Goal: Task Accomplishment & Management: Use online tool/utility

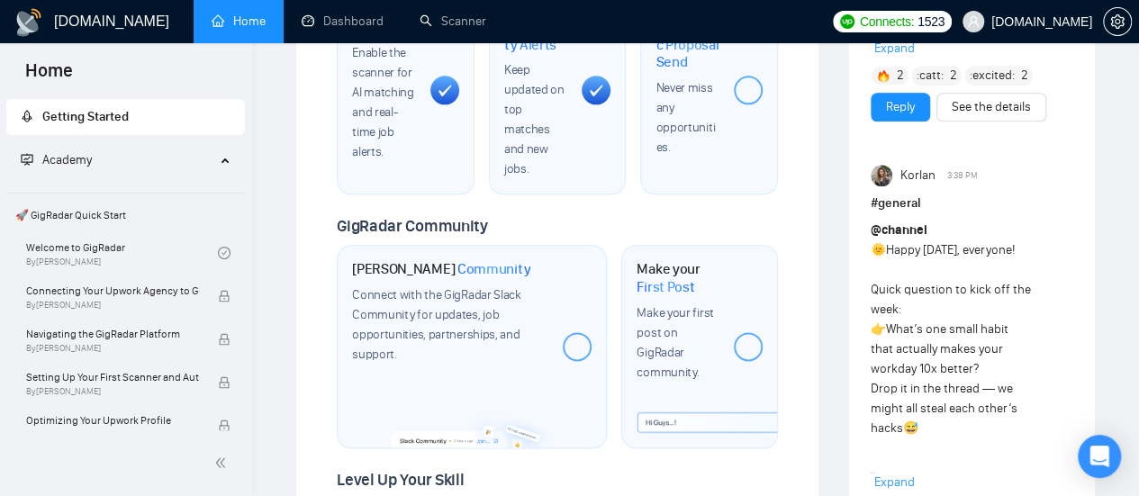
scroll to position [794, 0]
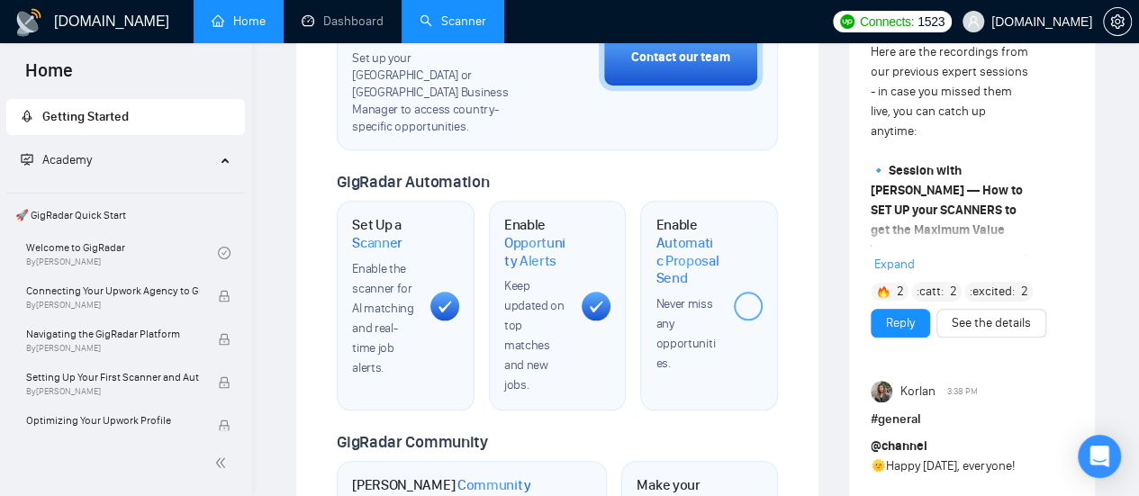
click at [457, 22] on link "Scanner" at bounding box center [453, 21] width 67 height 15
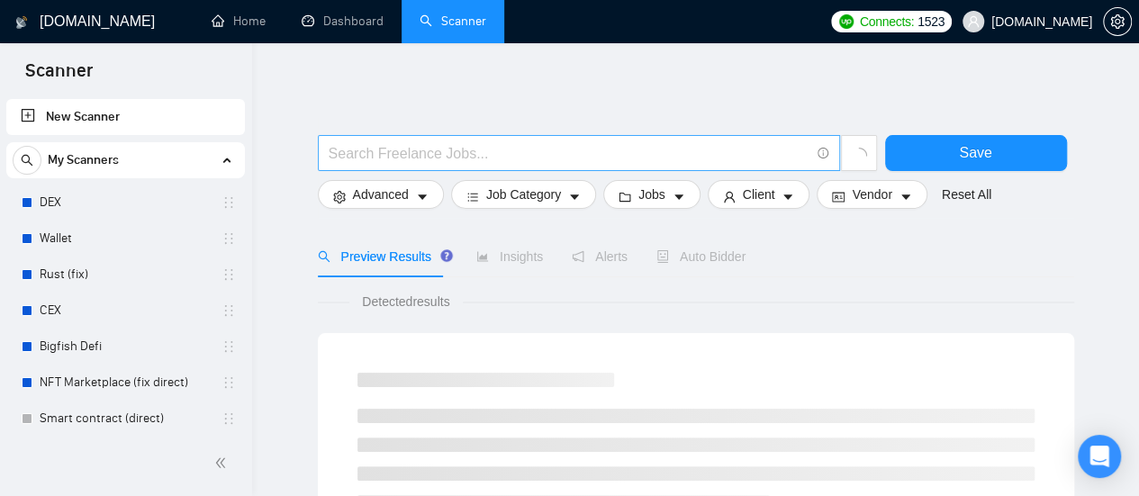
click at [378, 152] on input "text" at bounding box center [569, 153] width 481 height 23
paste input "DevOps"
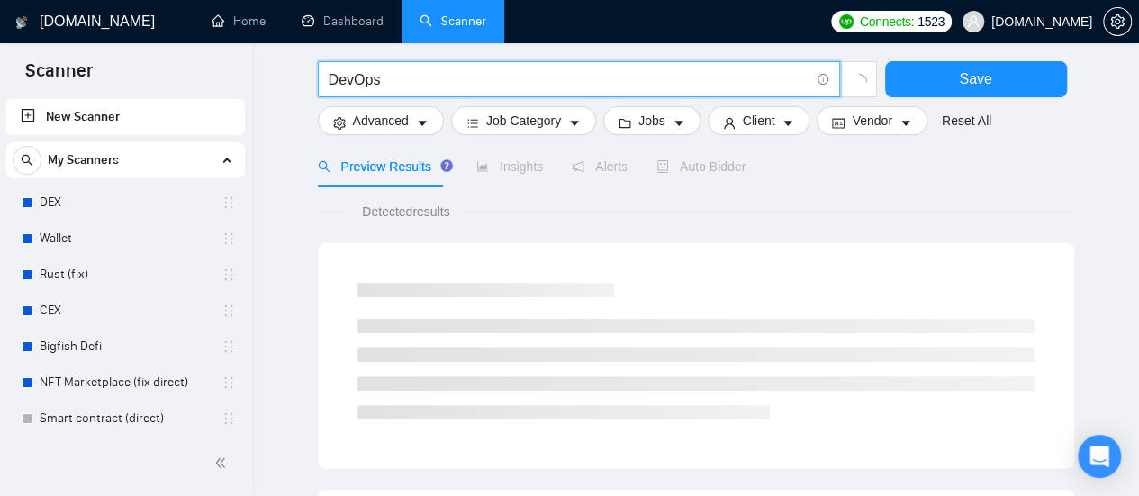
type input "DevOps"
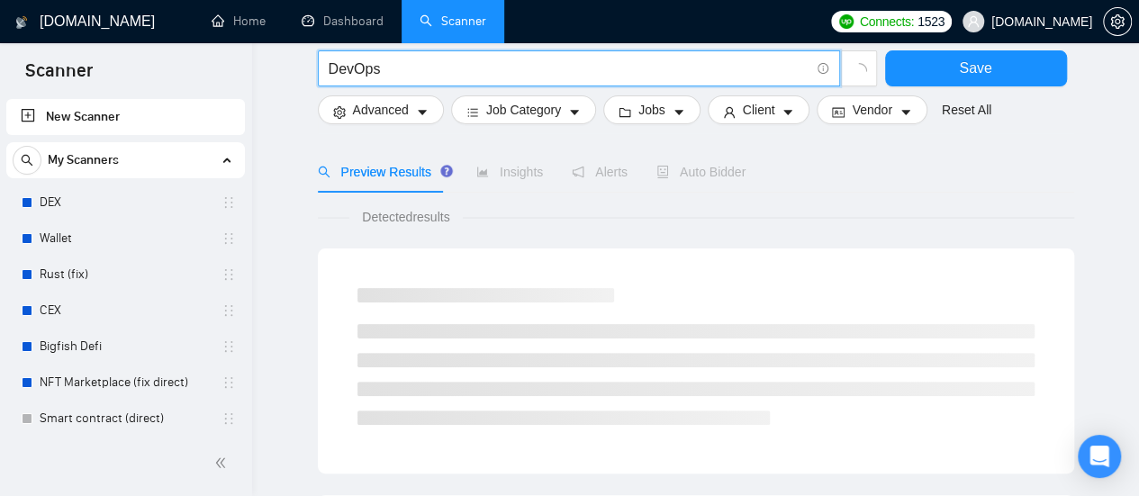
scroll to position [0, 0]
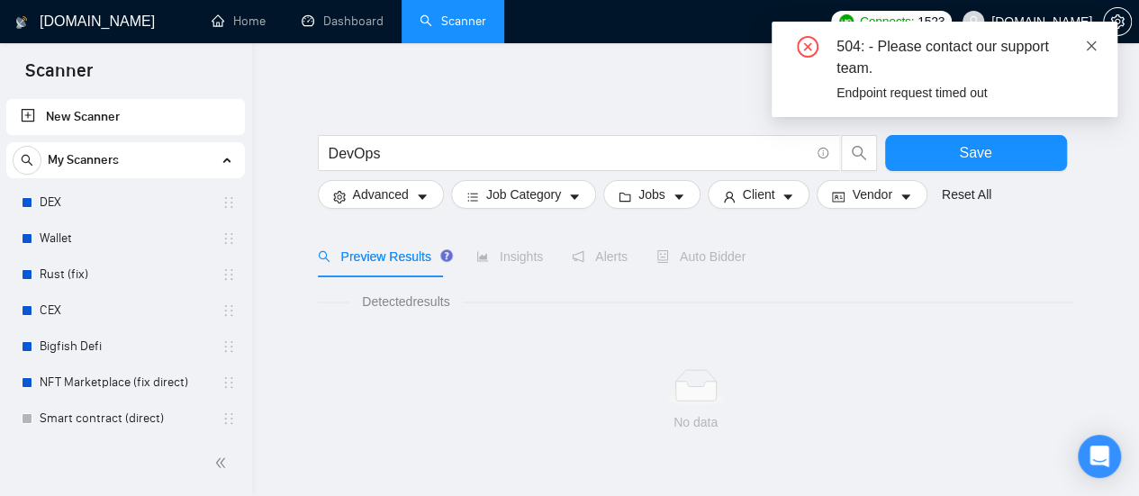
click at [1086, 46] on icon "close" at bounding box center [1091, 46] width 13 height 13
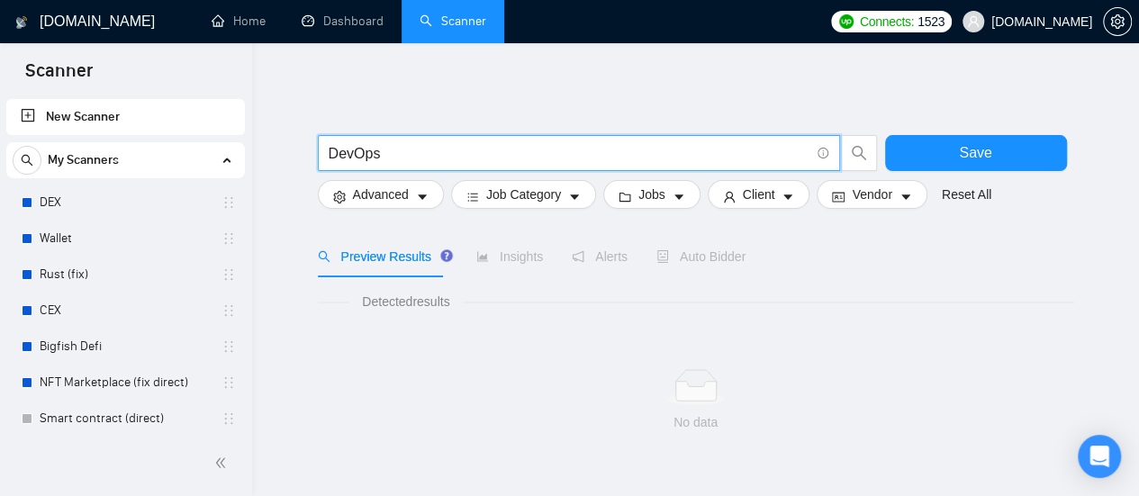
click at [465, 150] on input "DevOps" at bounding box center [569, 153] width 481 height 23
click at [465, 149] on input "DevOps" at bounding box center [569, 153] width 481 height 23
click at [447, 159] on input "DevOps" at bounding box center [569, 153] width 481 height 23
click at [427, 157] on input "DevOps" at bounding box center [569, 153] width 481 height 23
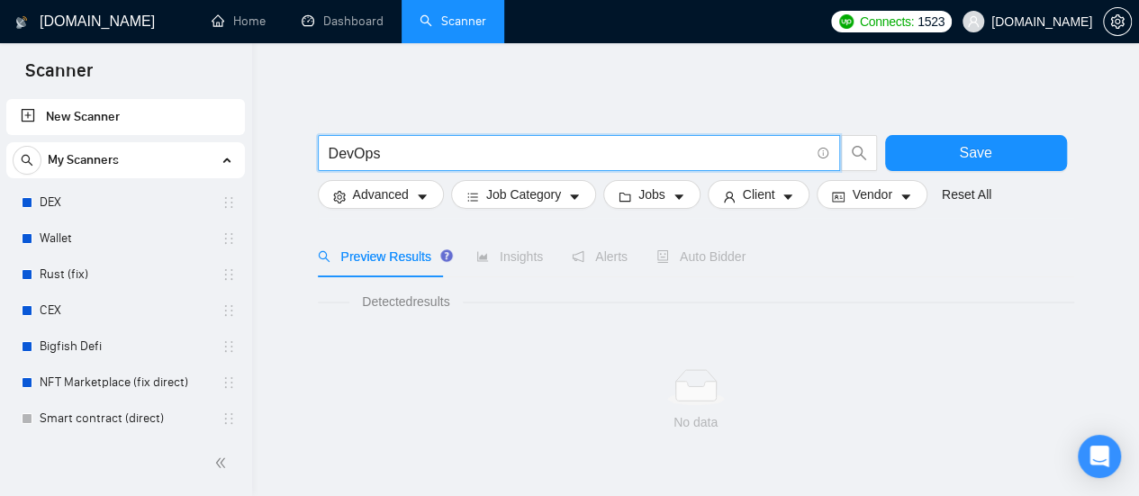
click at [427, 157] on input "DevOps" at bounding box center [569, 153] width 481 height 23
paste input "Docker"
click at [443, 161] on input "Docker" at bounding box center [569, 153] width 481 height 23
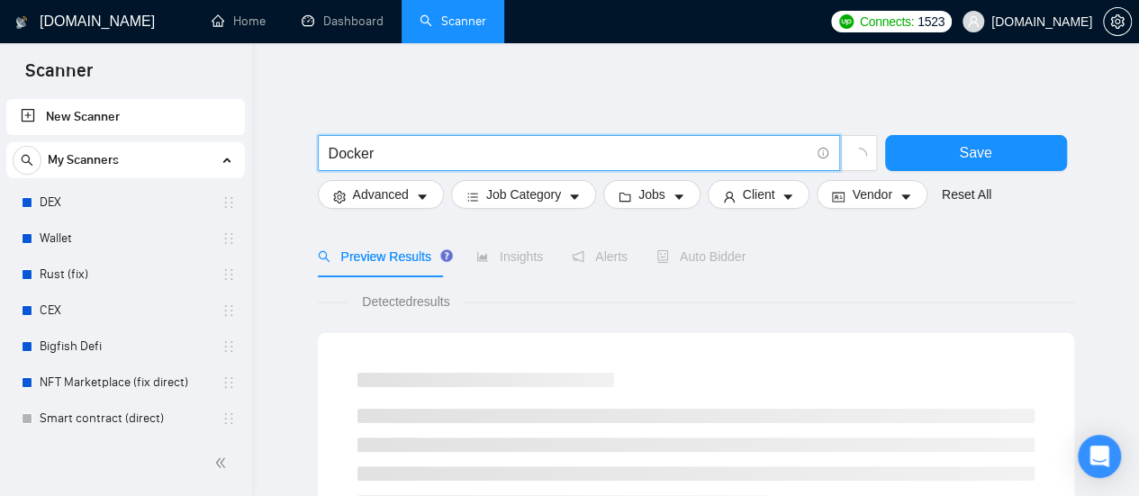
type input "Docker"
click at [443, 161] on input "Docker" at bounding box center [569, 153] width 481 height 23
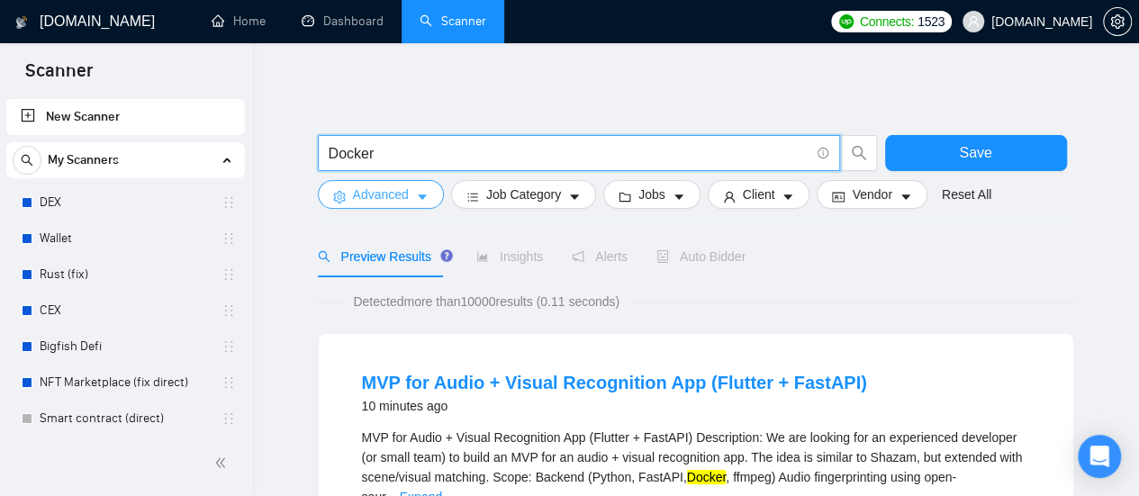
click at [422, 193] on icon "caret-down" at bounding box center [422, 197] width 13 height 13
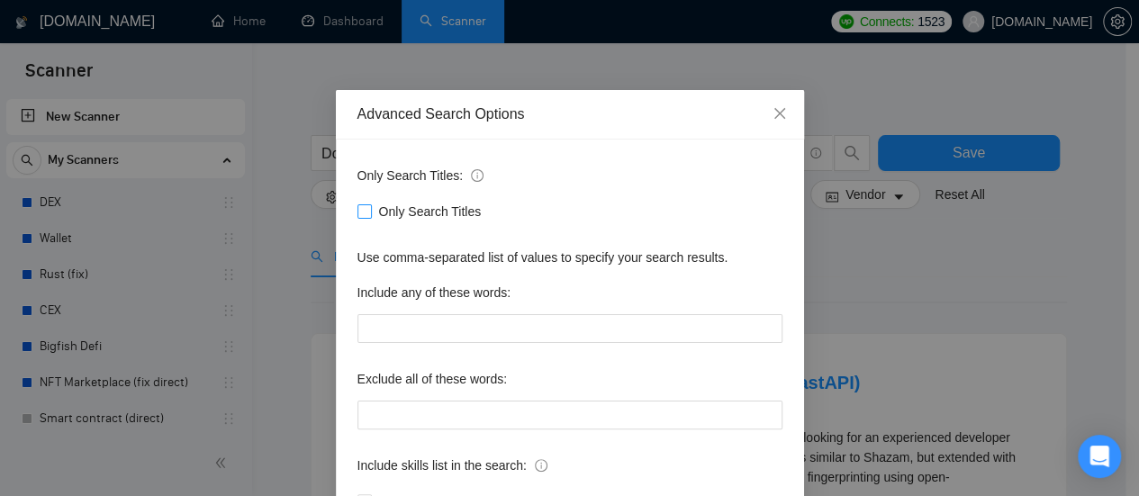
click at [362, 213] on span at bounding box center [364, 211] width 14 height 14
click at [362, 213] on input "Only Search Titles" at bounding box center [363, 210] width 13 height 13
checkbox input "true"
click at [601, 61] on div "Advanced Search Options Only Search Titles: Only Search Titles Use comma-separa…" at bounding box center [569, 248] width 1139 height 496
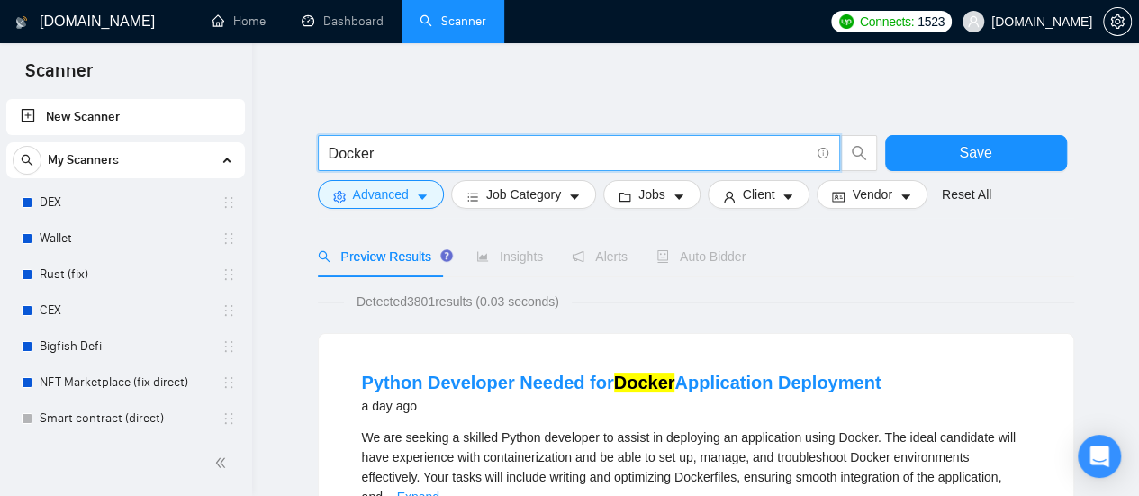
click at [407, 152] on input "Docker" at bounding box center [569, 153] width 481 height 23
drag, startPoint x: 407, startPoint y: 152, endPoint x: 299, endPoint y: 147, distance: 108.2
type input "Ы"
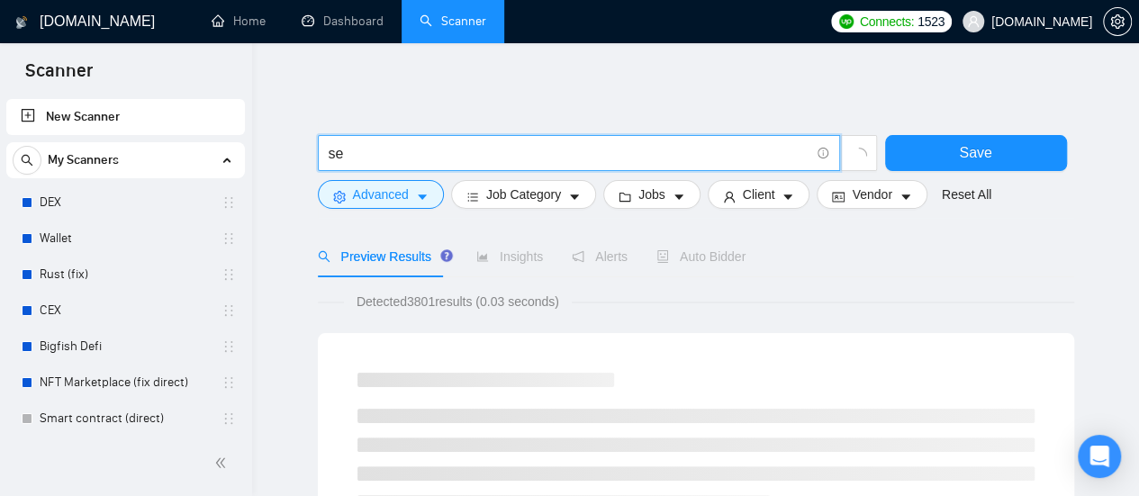
type input "SEO | "Search Engine Optimization" | "Search Optimization" | "Search Engine Mar…"
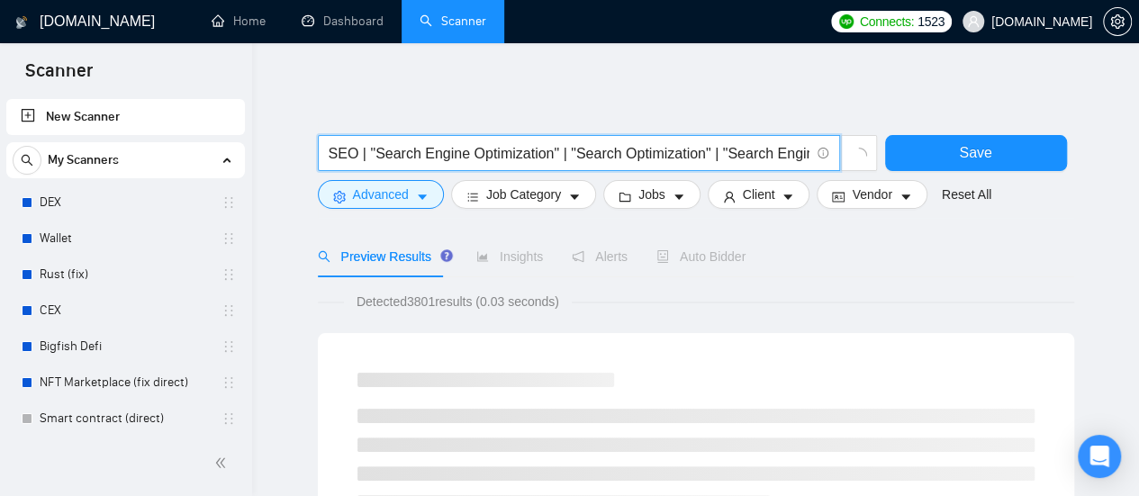
click at [504, 156] on input "SEO | "Search Engine Optimization" | "Search Optimization" | "Search Engine Mar…" at bounding box center [569, 153] width 481 height 23
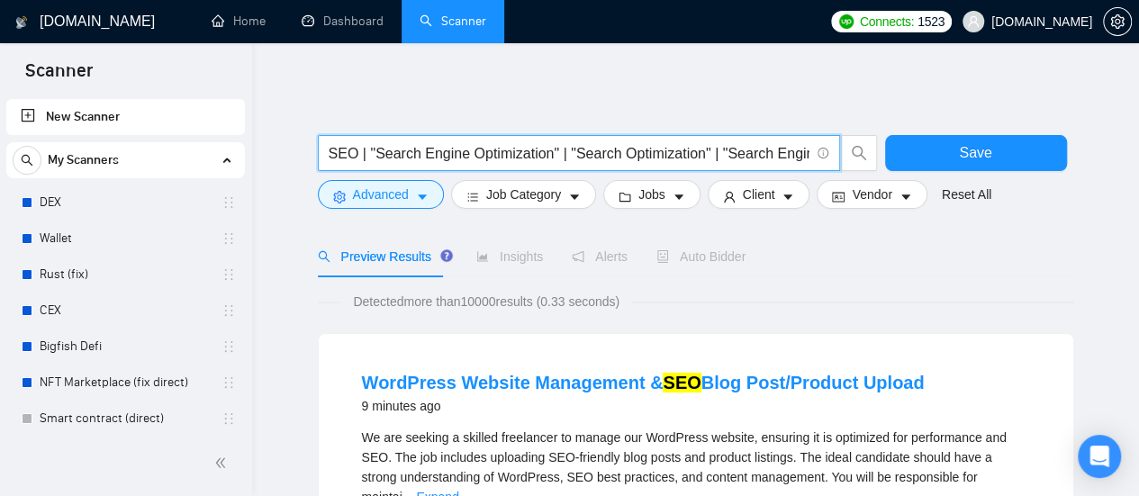
scroll to position [0, 5]
click at [430, 147] on input "SEO | "Search Engine Optimization" | "Search Optimization" | "Search Engine Mar…" at bounding box center [569, 153] width 481 height 23
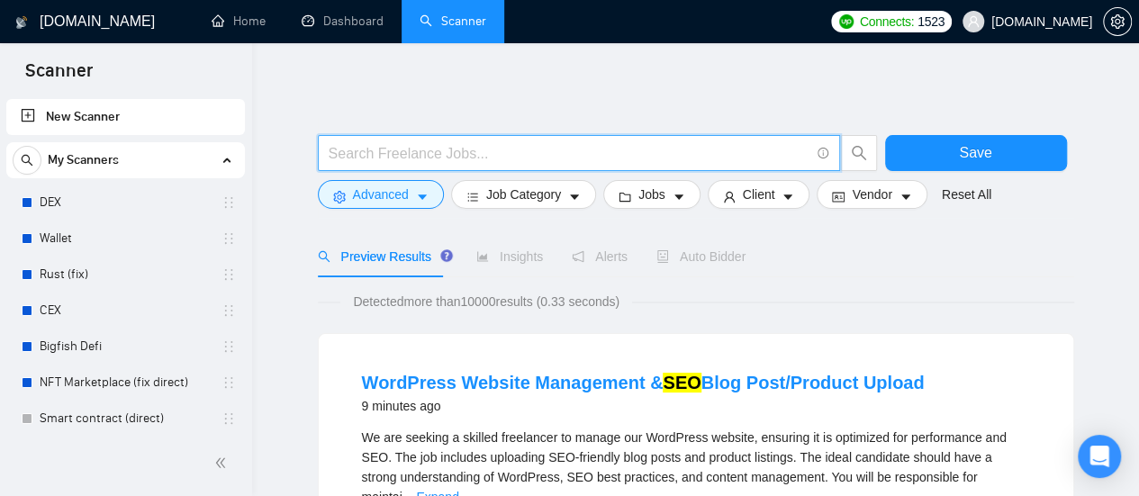
scroll to position [0, 0]
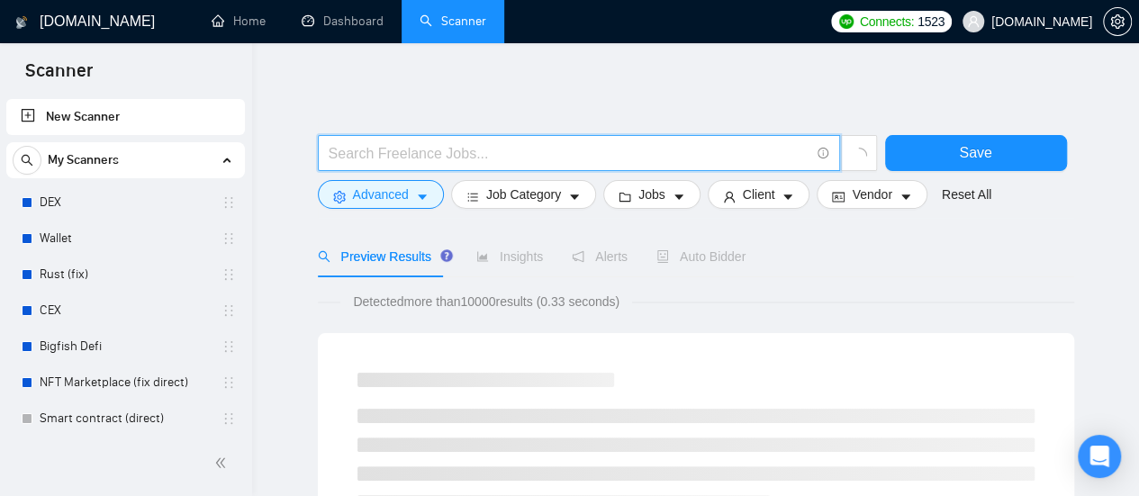
click at [400, 154] on input "text" at bounding box center [569, 153] width 481 height 23
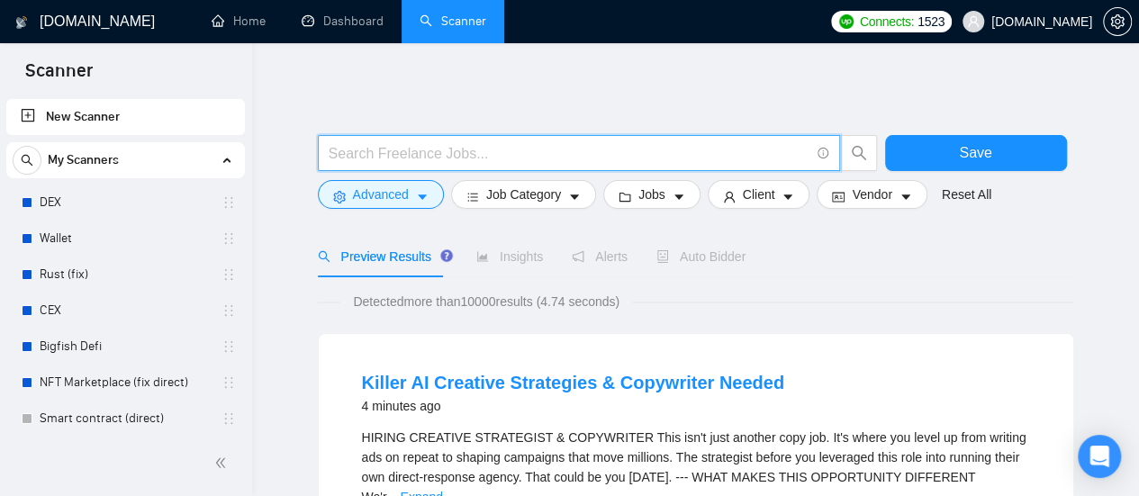
click at [396, 147] on input "text" at bounding box center [569, 153] width 481 height 23
paste input "Docker"
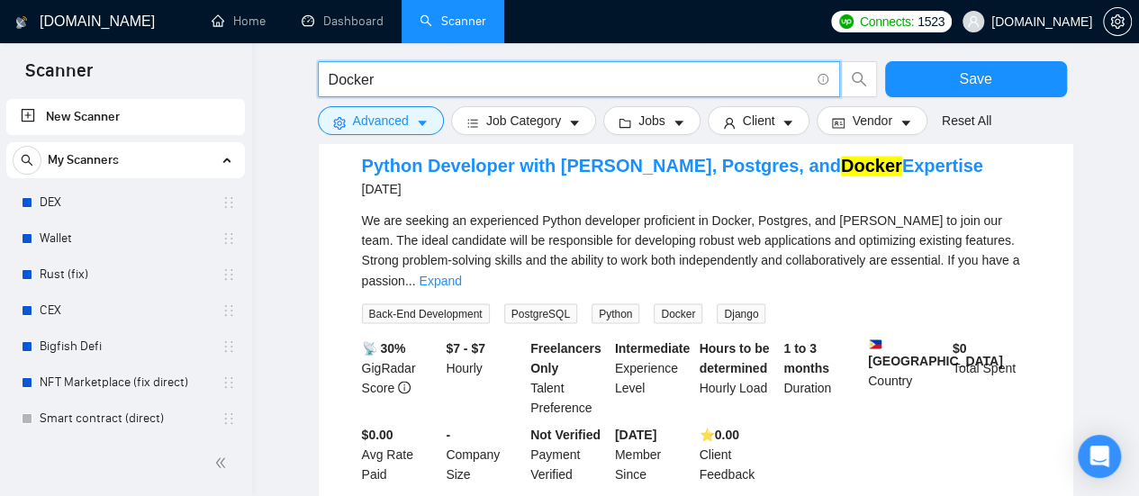
scroll to position [1531, 0]
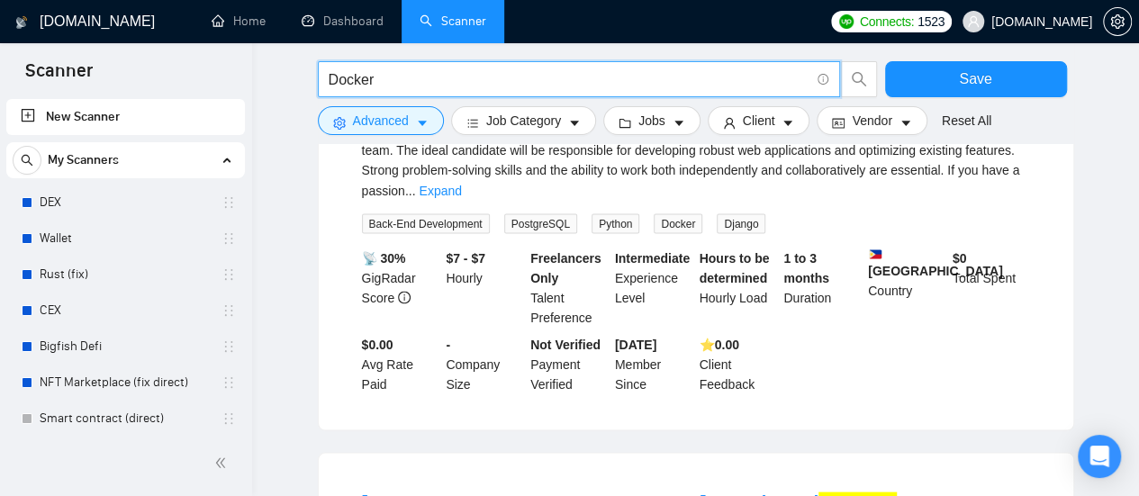
type input "Docker"
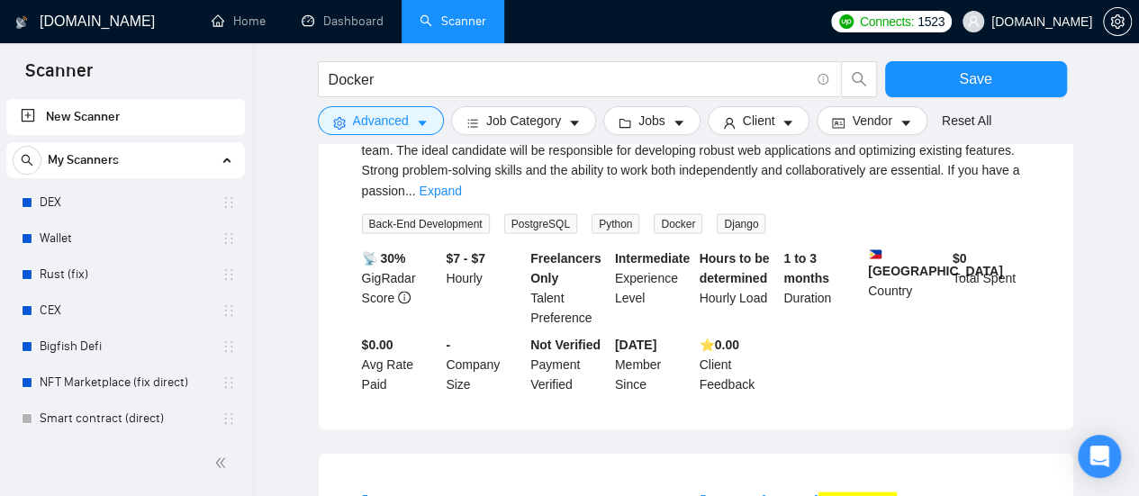
click at [419, 138] on form "Docker Save Advanced Job Category Jobs Client Vendor Reset All" at bounding box center [696, 93] width 756 height 101
click at [421, 123] on icon "caret-down" at bounding box center [422, 123] width 9 height 5
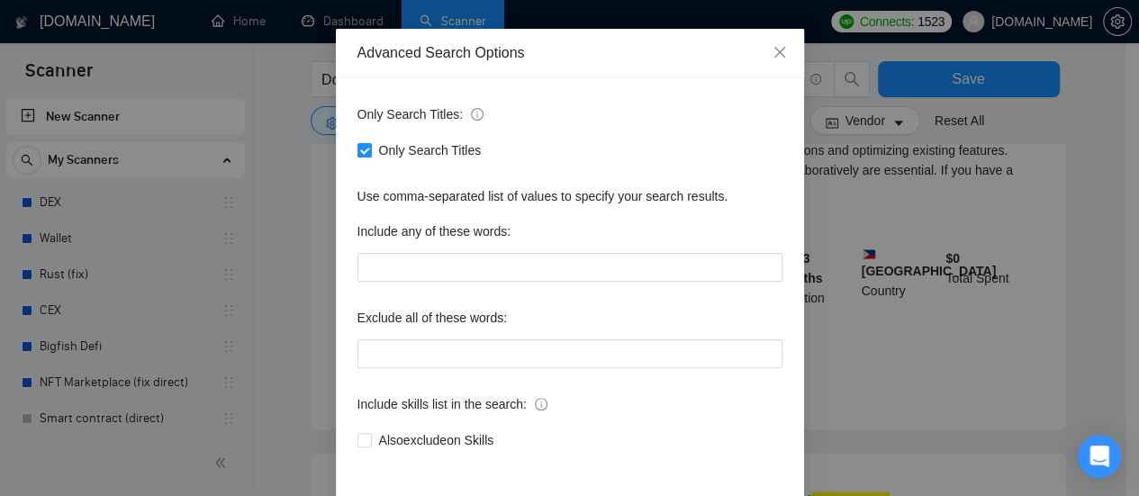
scroll to position [90, 0]
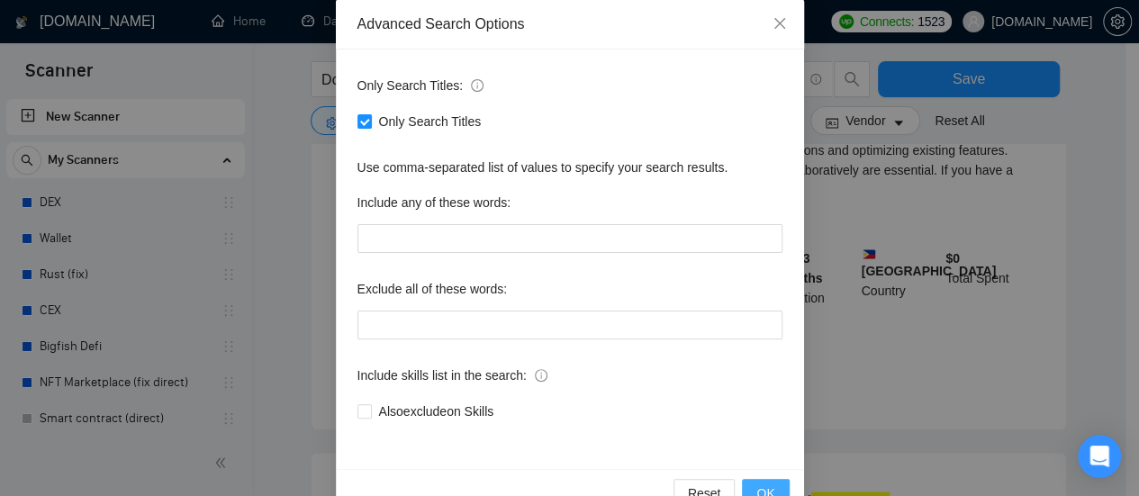
click at [781, 484] on button "OK" at bounding box center [765, 493] width 47 height 29
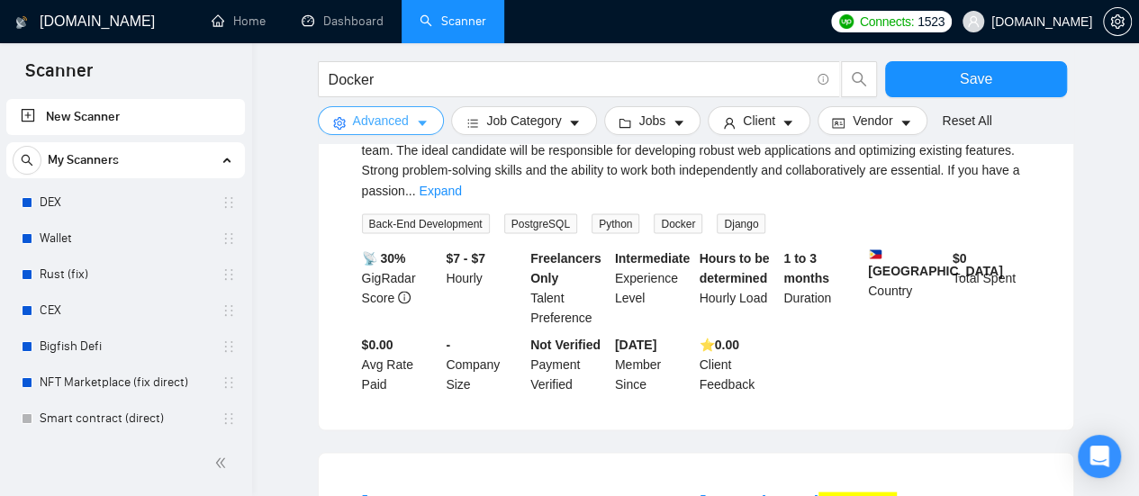
scroll to position [0, 0]
click at [673, 126] on icon "caret-down" at bounding box center [679, 123] width 13 height 13
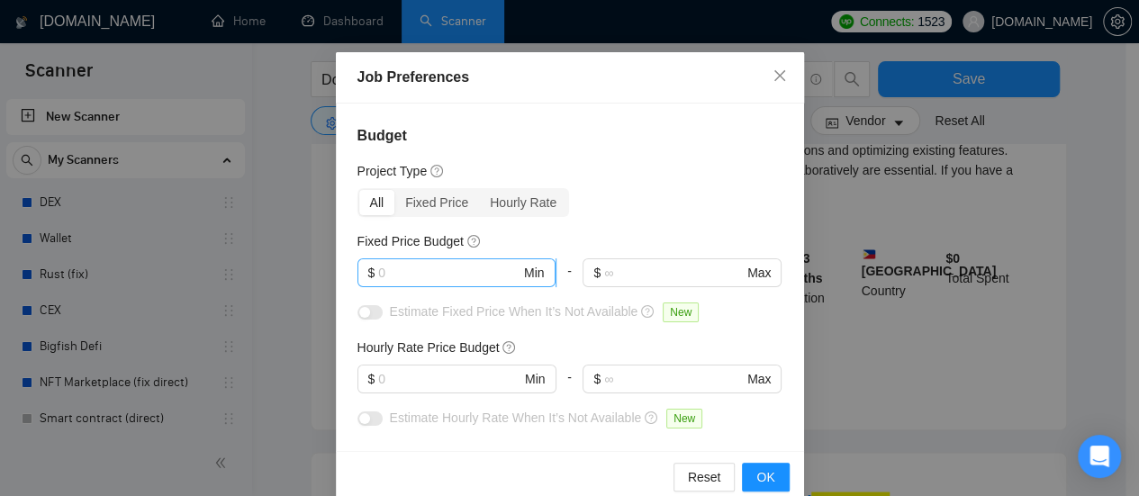
click at [447, 267] on input "text" at bounding box center [449, 273] width 142 height 20
type input "1000"
click at [431, 381] on input "text" at bounding box center [449, 379] width 142 height 20
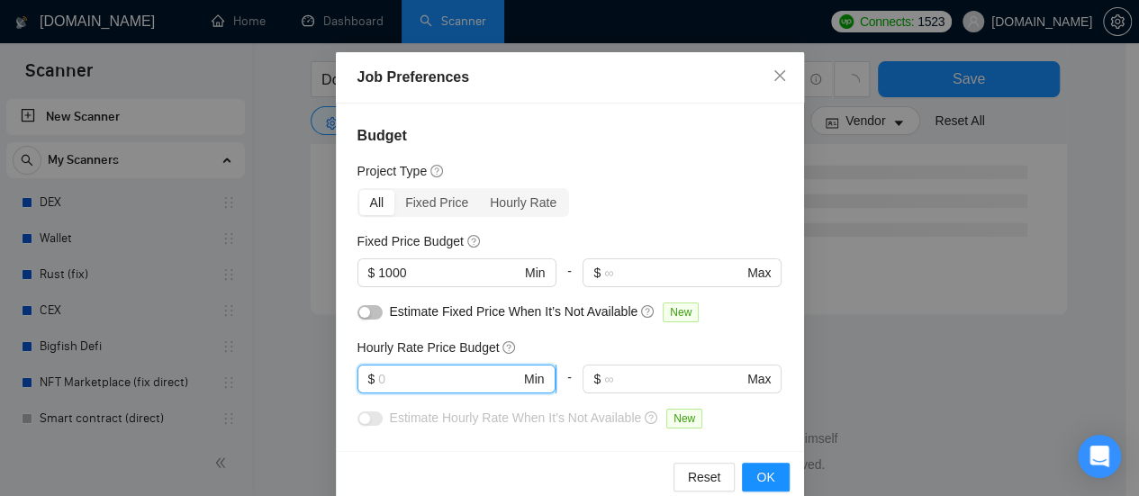
scroll to position [1230, 0]
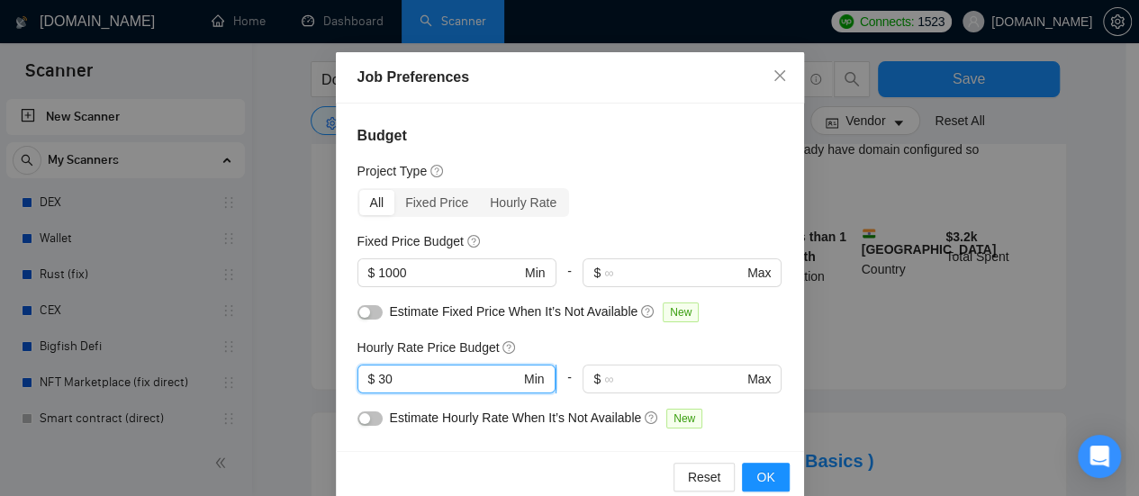
type input "3"
type input "20"
click at [456, 430] on div "Estimate Hourly Rate When It’s Not Available New" at bounding box center [569, 422] width 425 height 29
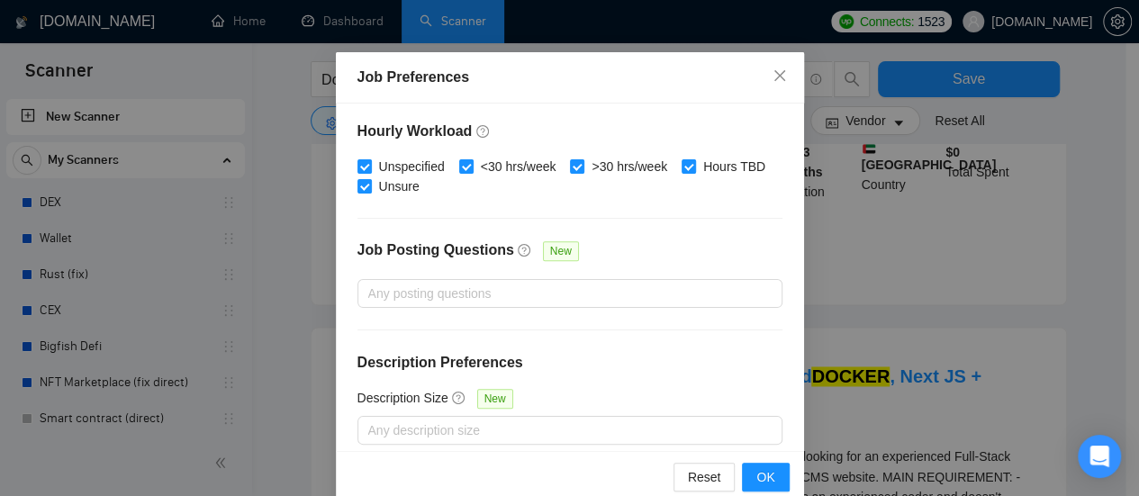
scroll to position [666, 0]
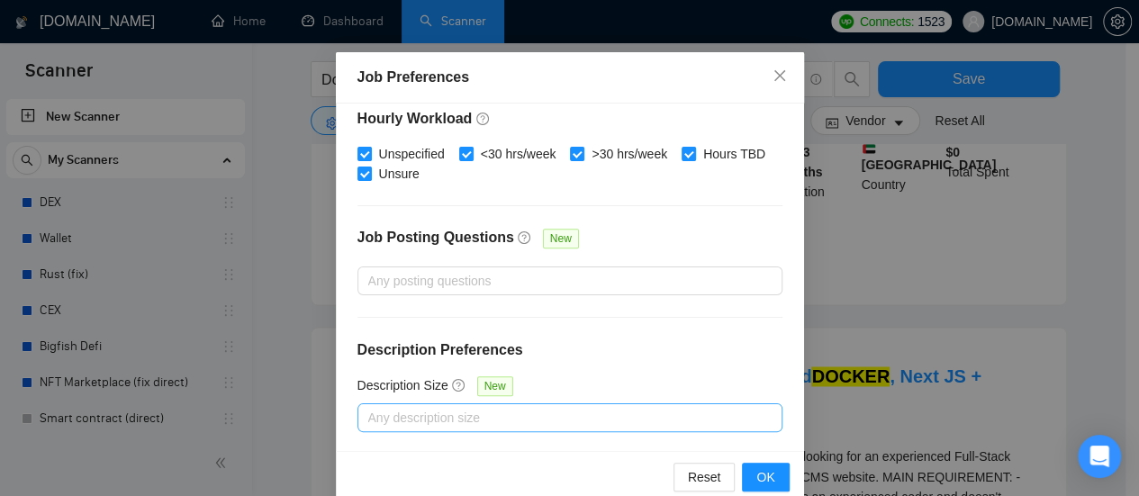
click at [408, 410] on div at bounding box center [561, 418] width 398 height 22
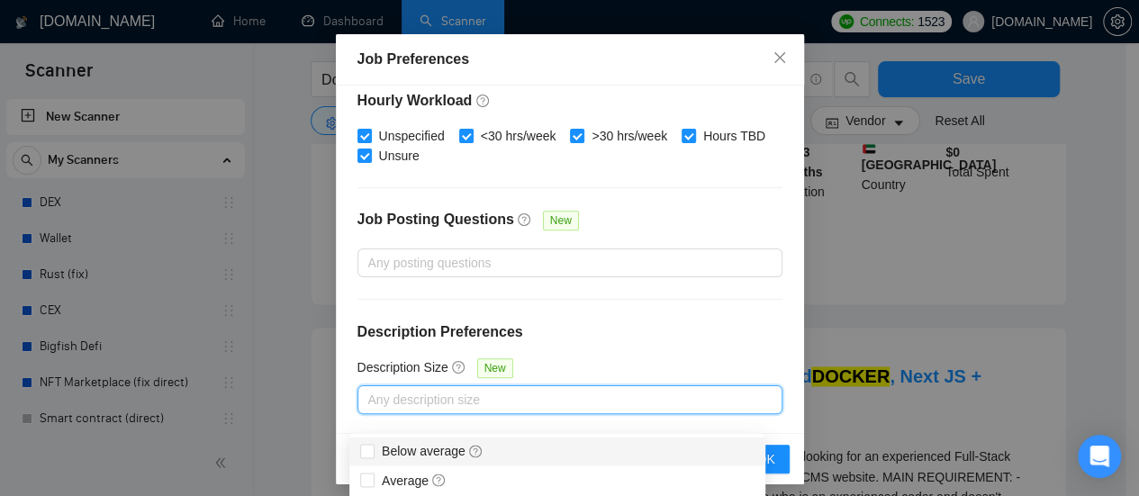
scroll to position [27, 0]
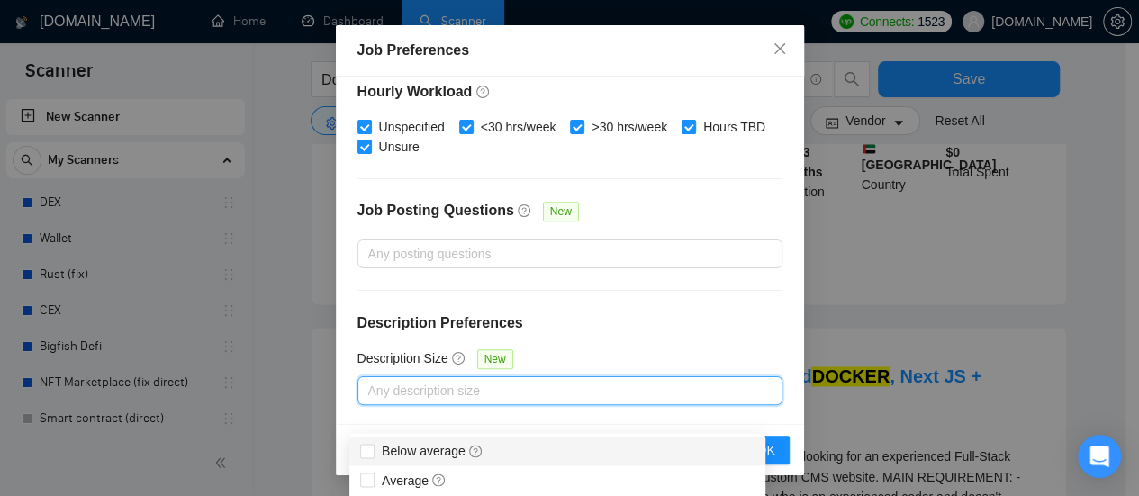
click at [660, 316] on h4 "Description Preferences" at bounding box center [569, 323] width 425 height 22
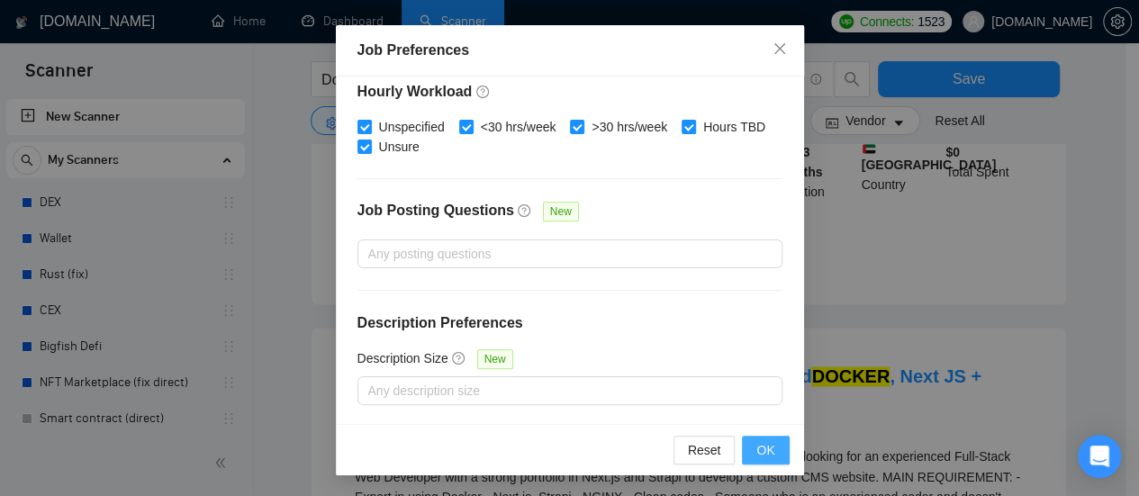
click at [766, 450] on span "OK" at bounding box center [765, 450] width 18 height 20
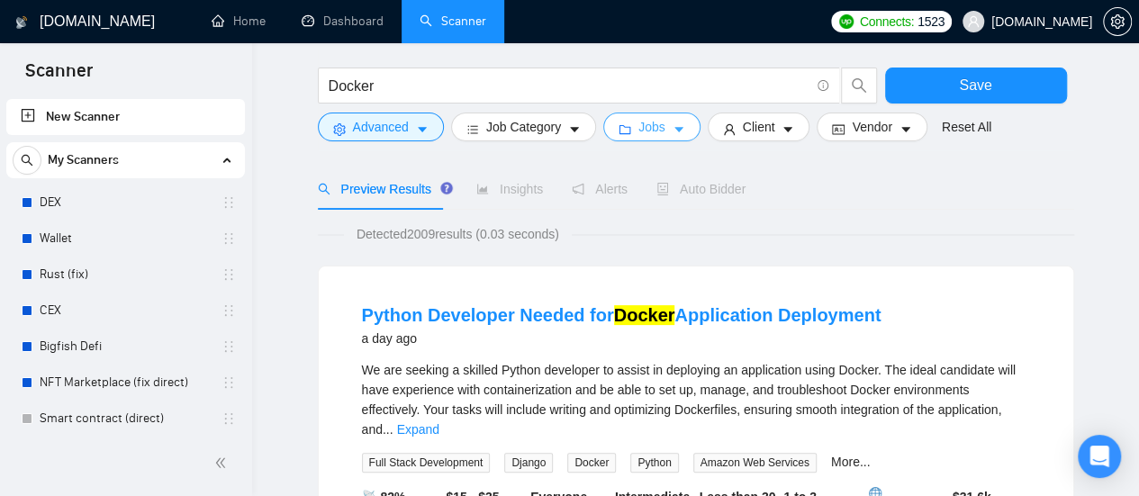
scroll to position [0, 0]
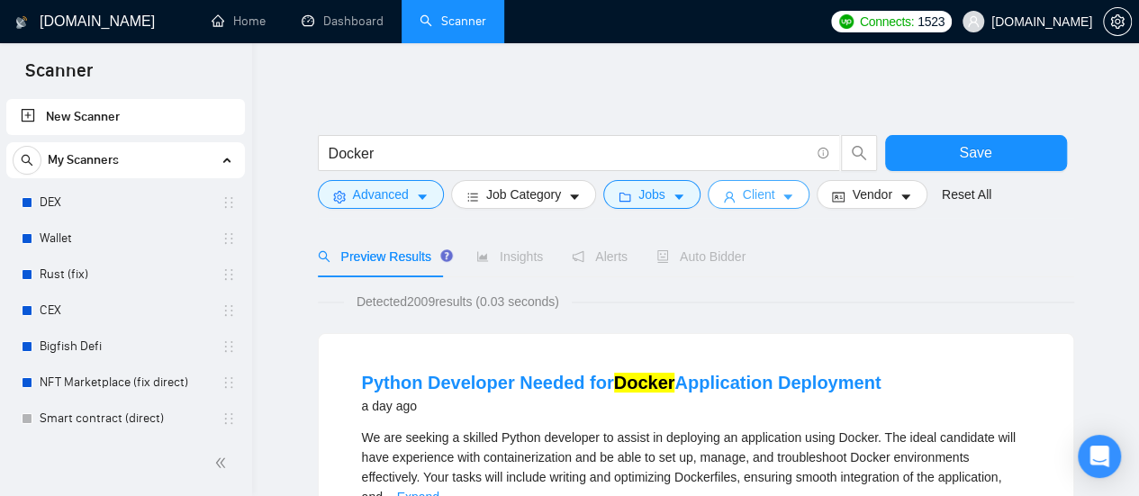
click at [787, 197] on button "Client" at bounding box center [759, 194] width 103 height 29
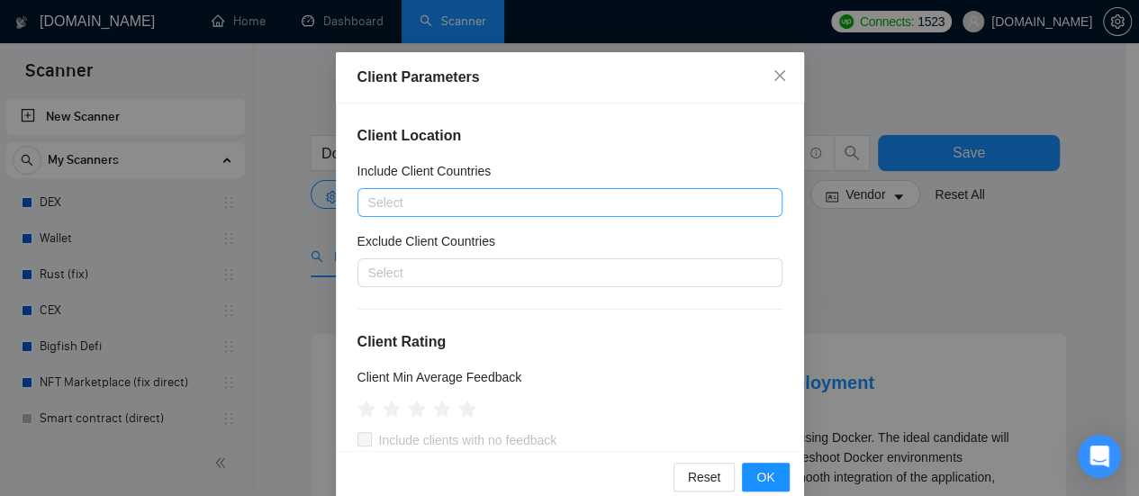
click at [525, 199] on div at bounding box center [561, 203] width 398 height 22
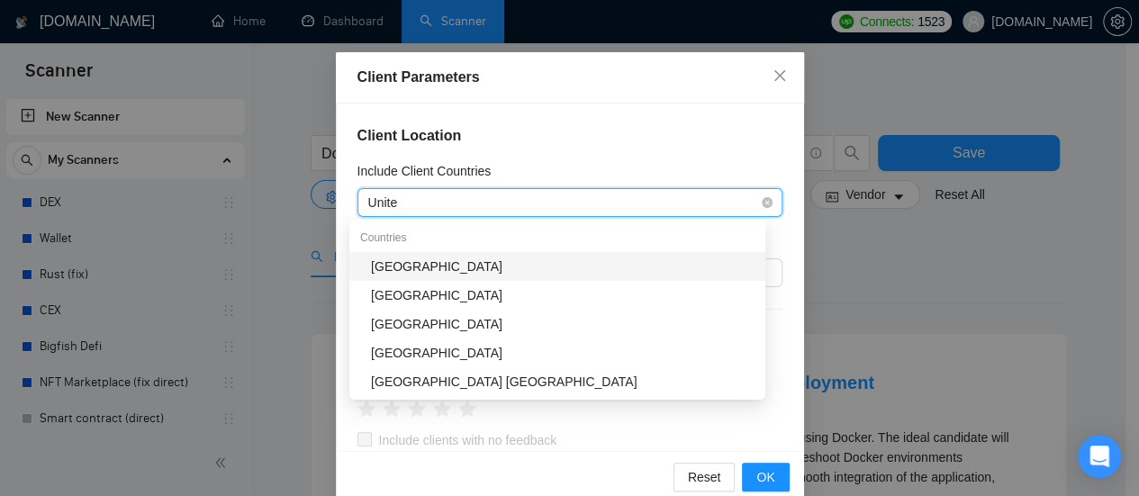
type input "United"
click at [459, 269] on div "[GEOGRAPHIC_DATA]" at bounding box center [563, 267] width 384 height 20
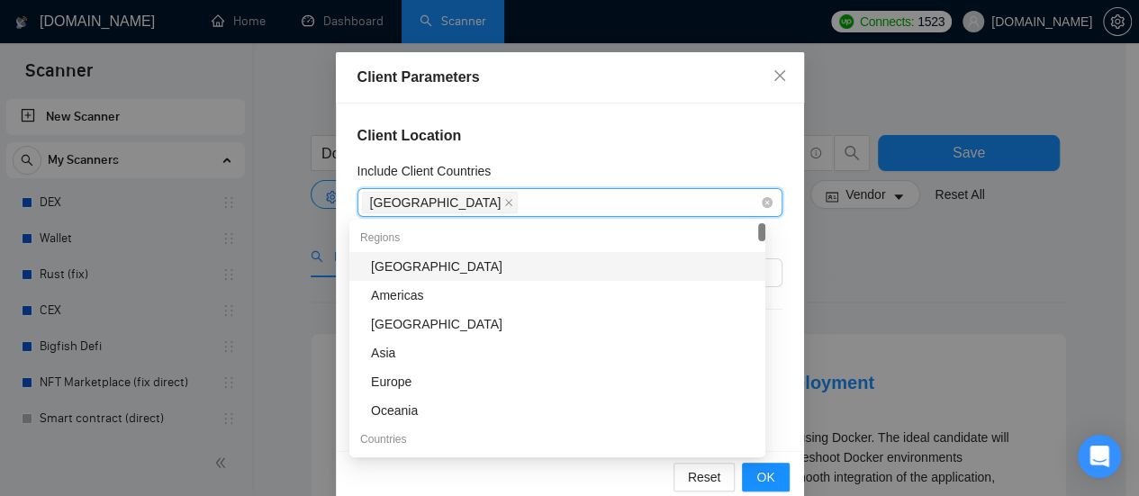
click at [537, 206] on div "[GEOGRAPHIC_DATA]" at bounding box center [561, 202] width 398 height 25
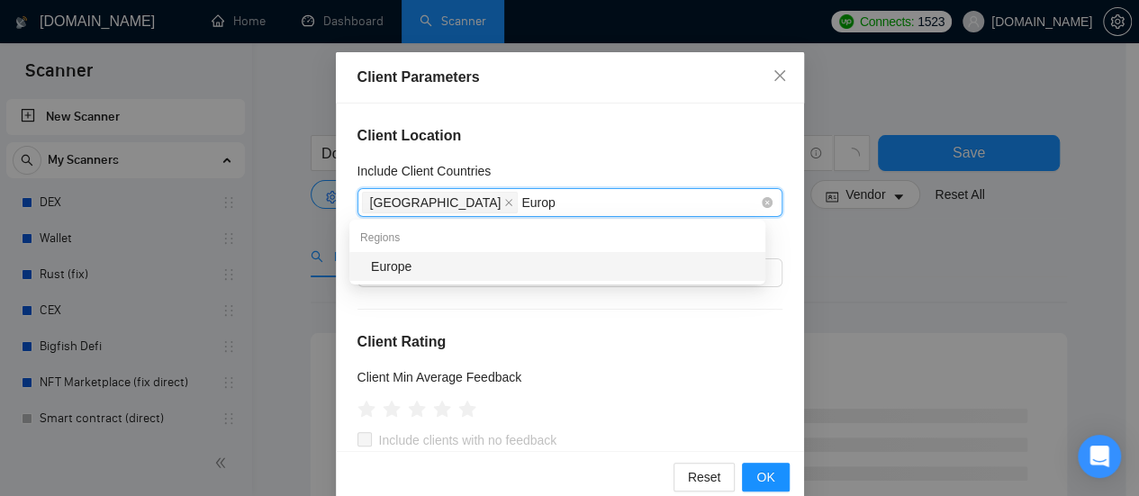
type input "Europe"
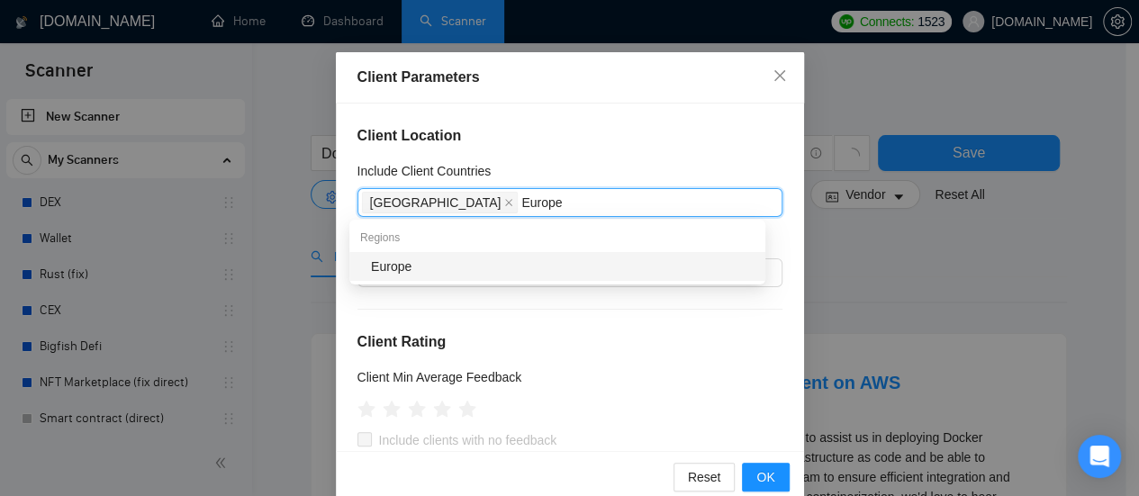
click at [457, 269] on div "Europe" at bounding box center [563, 267] width 384 height 20
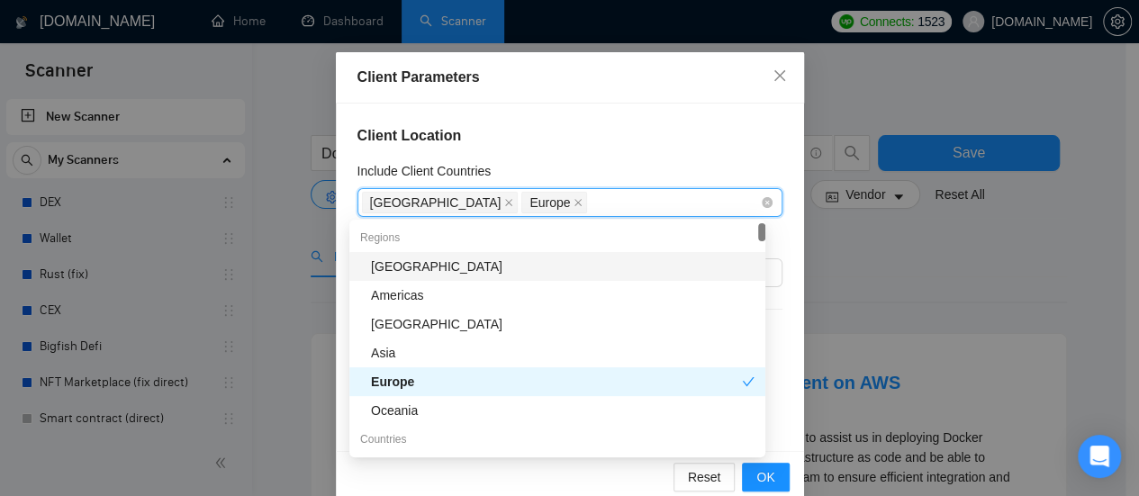
click at [589, 200] on div "[GEOGRAPHIC_DATA] [GEOGRAPHIC_DATA]" at bounding box center [561, 202] width 398 height 25
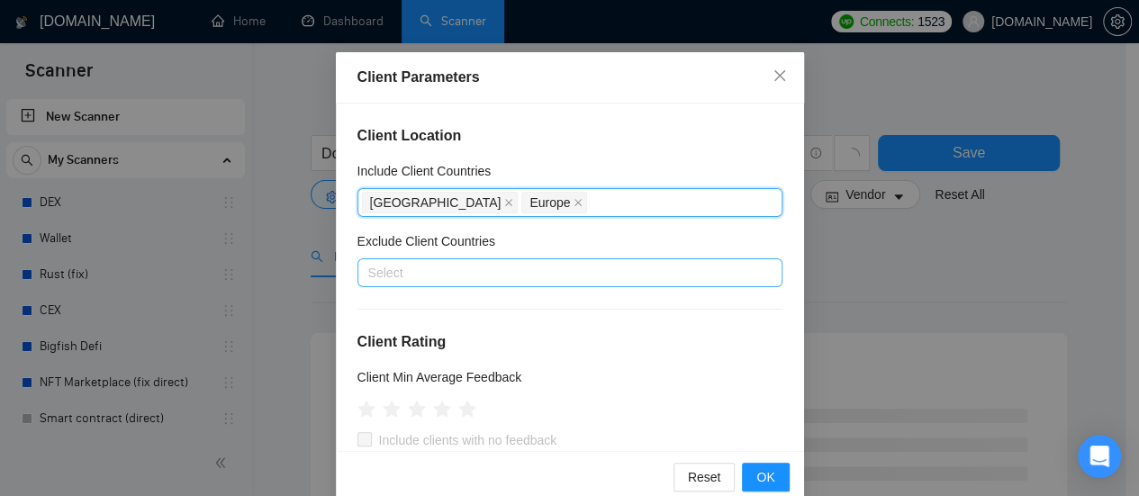
click at [489, 273] on div at bounding box center [561, 273] width 398 height 22
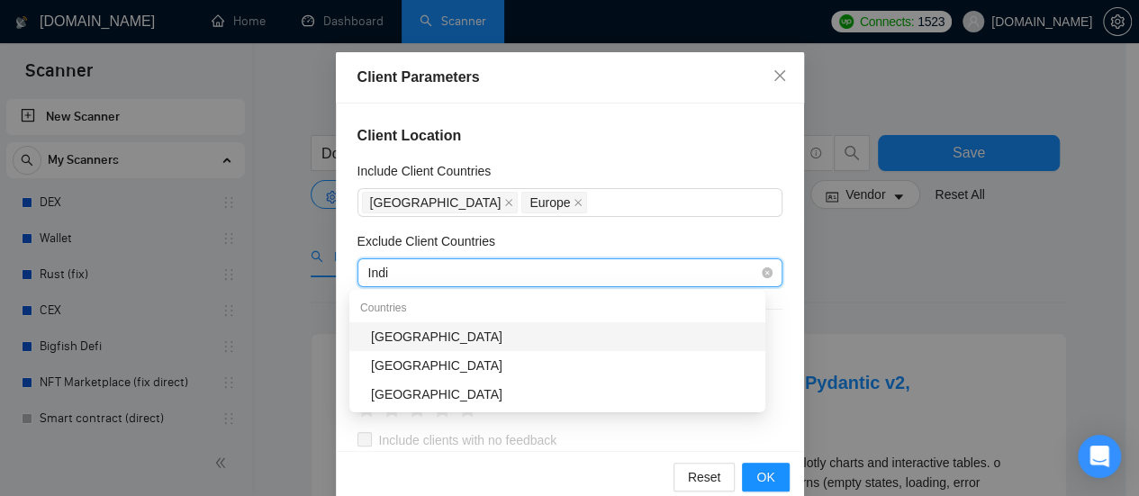
type input "[GEOGRAPHIC_DATA]"
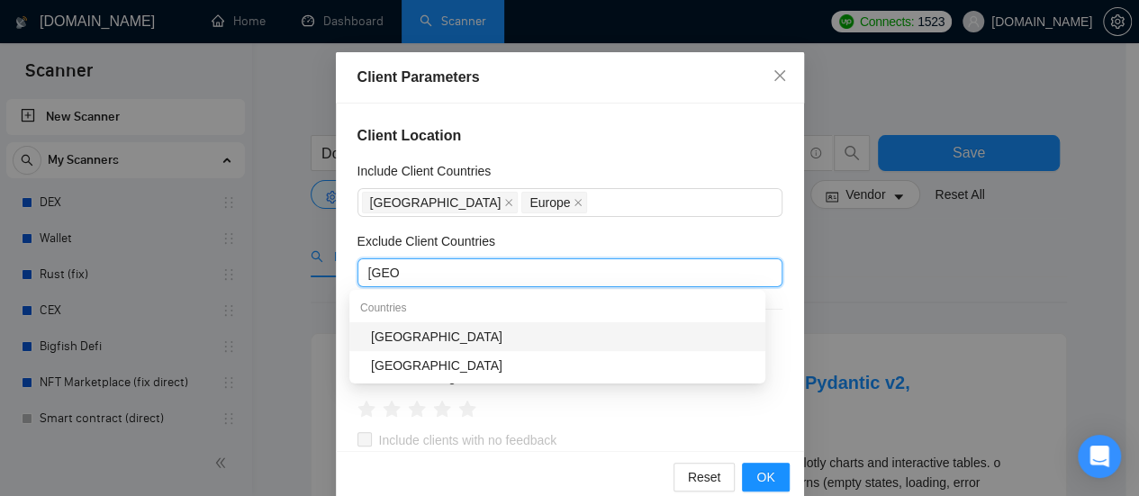
click at [451, 328] on div "[GEOGRAPHIC_DATA]" at bounding box center [563, 337] width 384 height 20
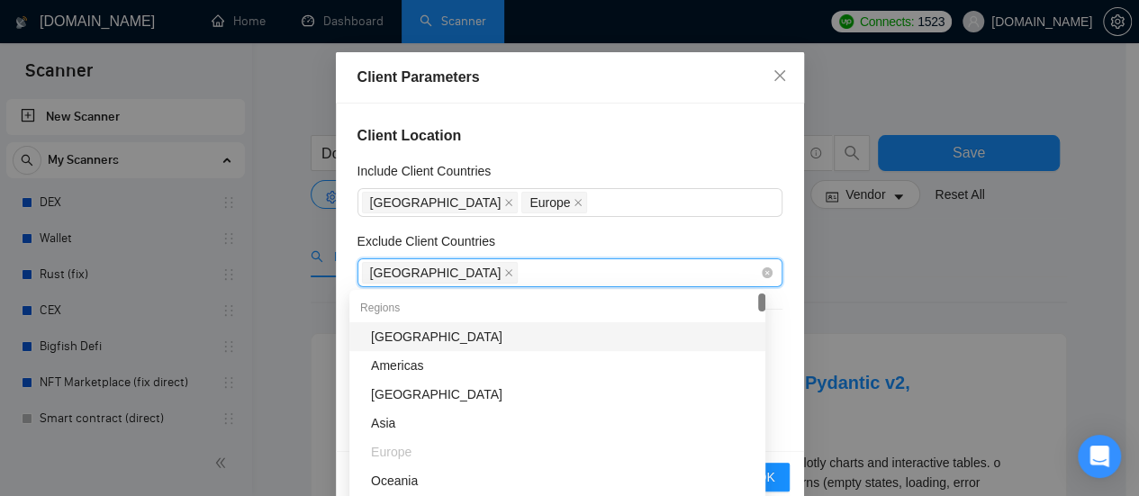
click at [520, 271] on div "[GEOGRAPHIC_DATA]" at bounding box center [561, 272] width 398 height 25
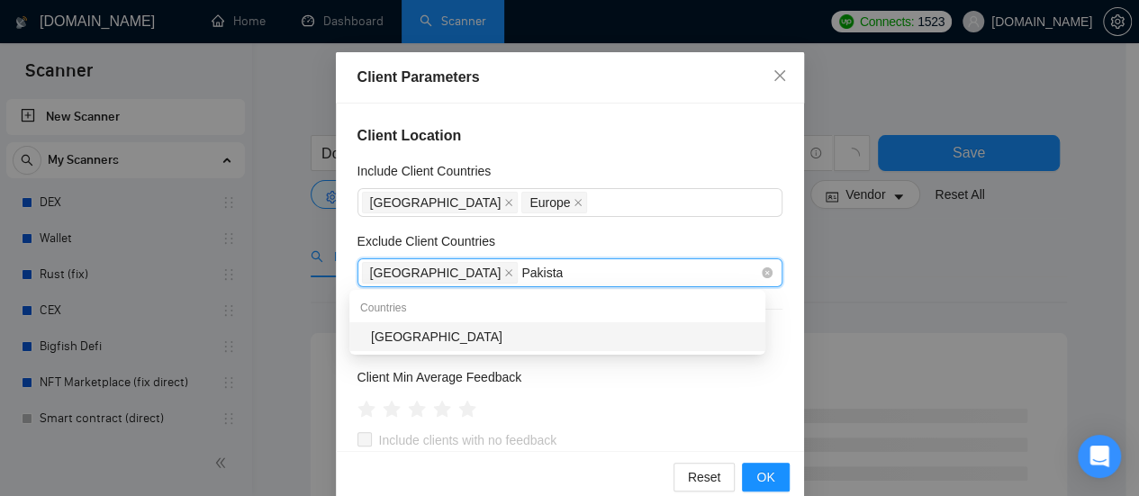
type input "[GEOGRAPHIC_DATA]"
click at [439, 332] on div "[GEOGRAPHIC_DATA]" at bounding box center [563, 337] width 384 height 20
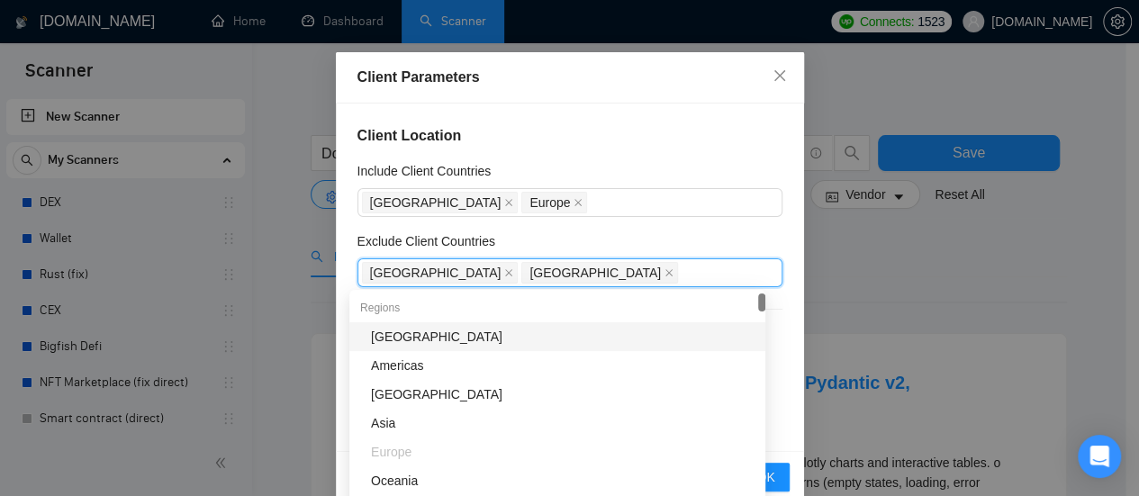
click at [582, 233] on div "Exclude Client Countries" at bounding box center [569, 244] width 425 height 27
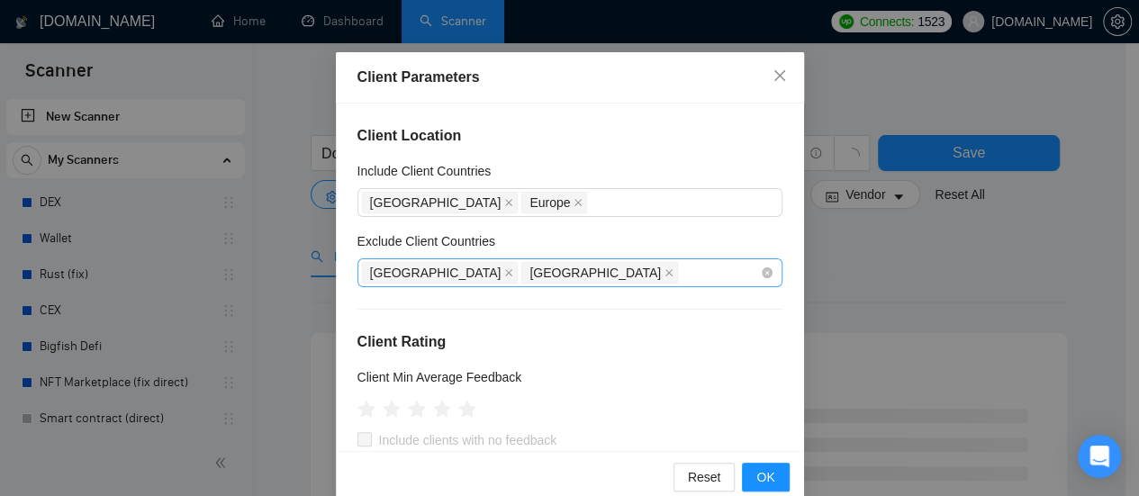
click at [569, 275] on div "India [GEOGRAPHIC_DATA]" at bounding box center [561, 272] width 398 height 25
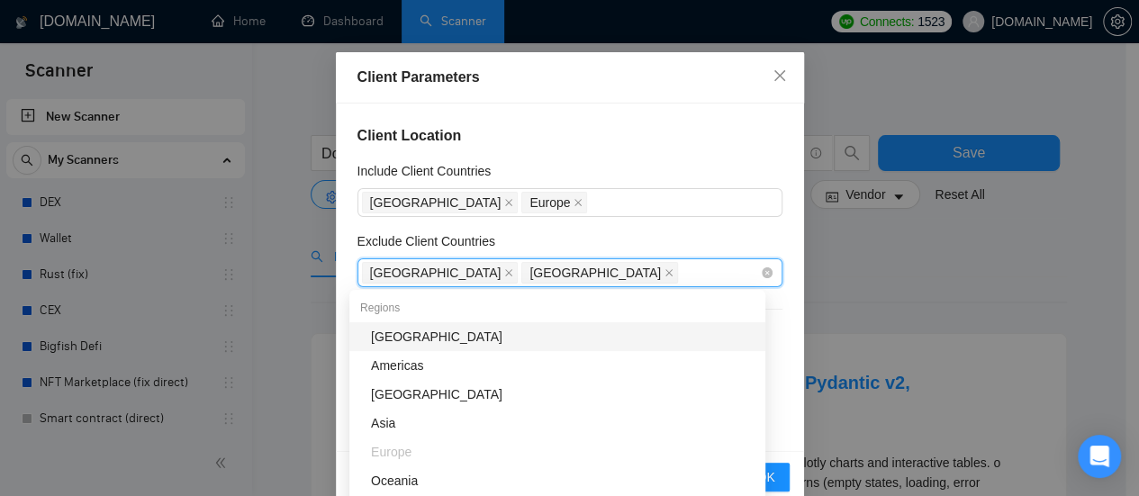
click at [569, 275] on div "India [GEOGRAPHIC_DATA]" at bounding box center [561, 272] width 398 height 25
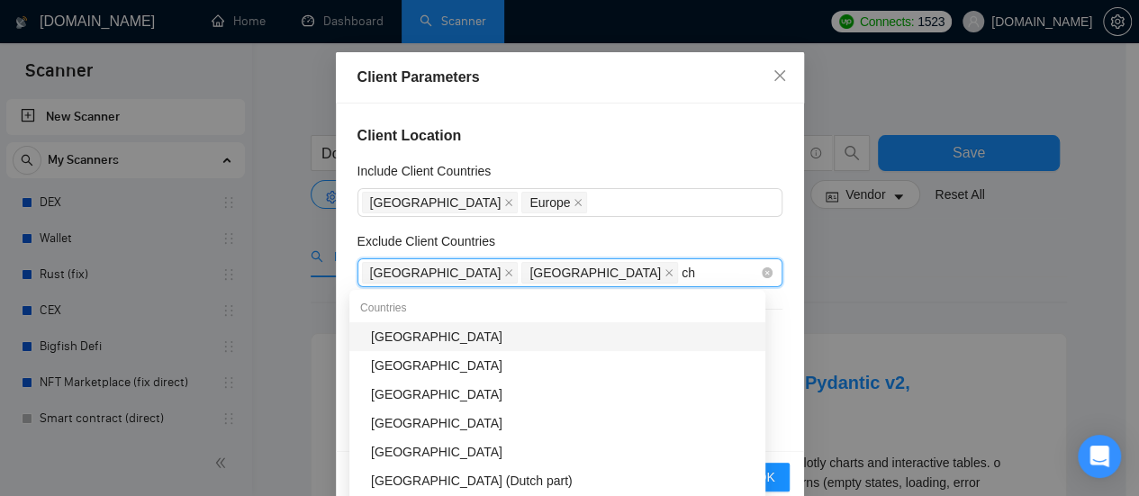
type input "chi"
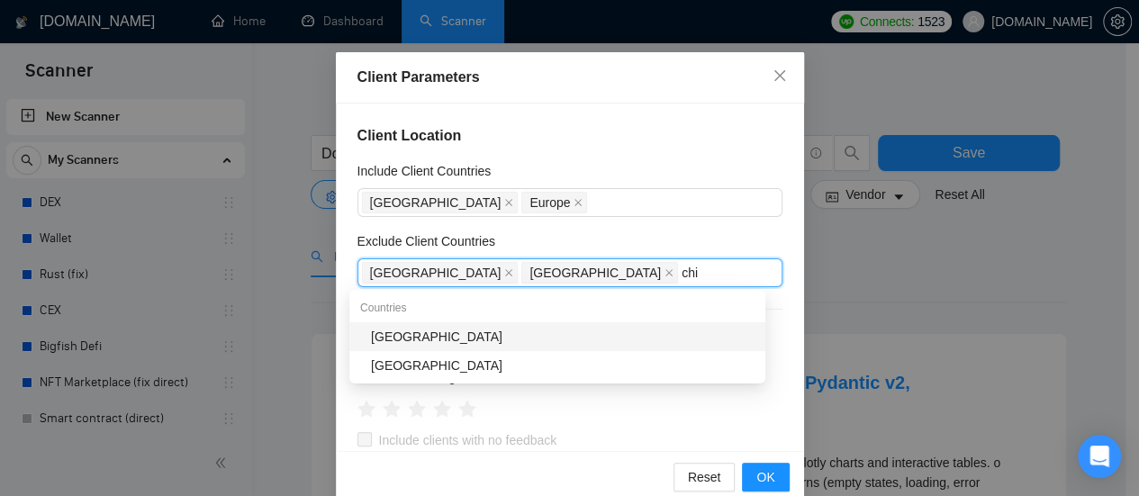
click at [415, 337] on div "[GEOGRAPHIC_DATA]" at bounding box center [563, 337] width 384 height 20
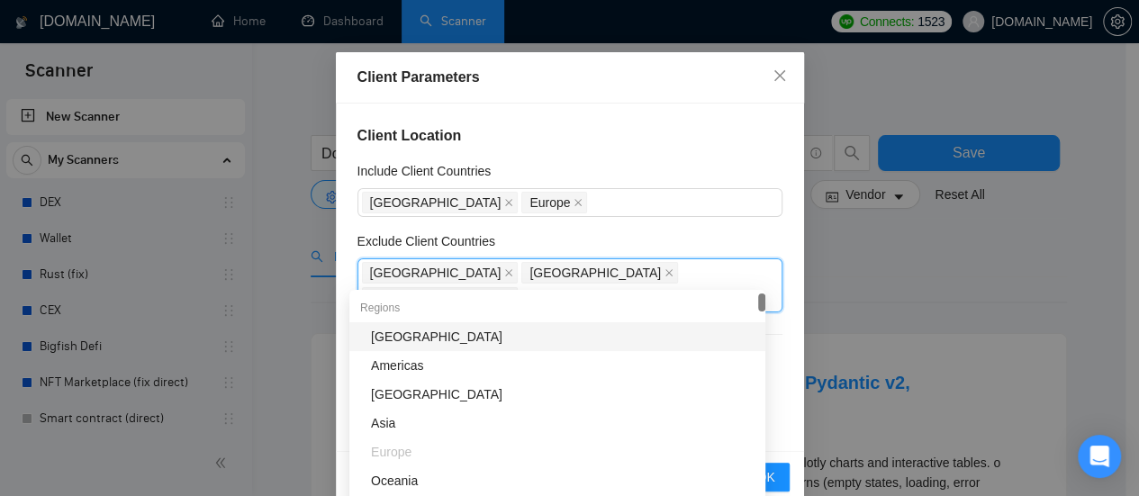
click at [592, 233] on div "Exclude Client Countries" at bounding box center [569, 244] width 425 height 27
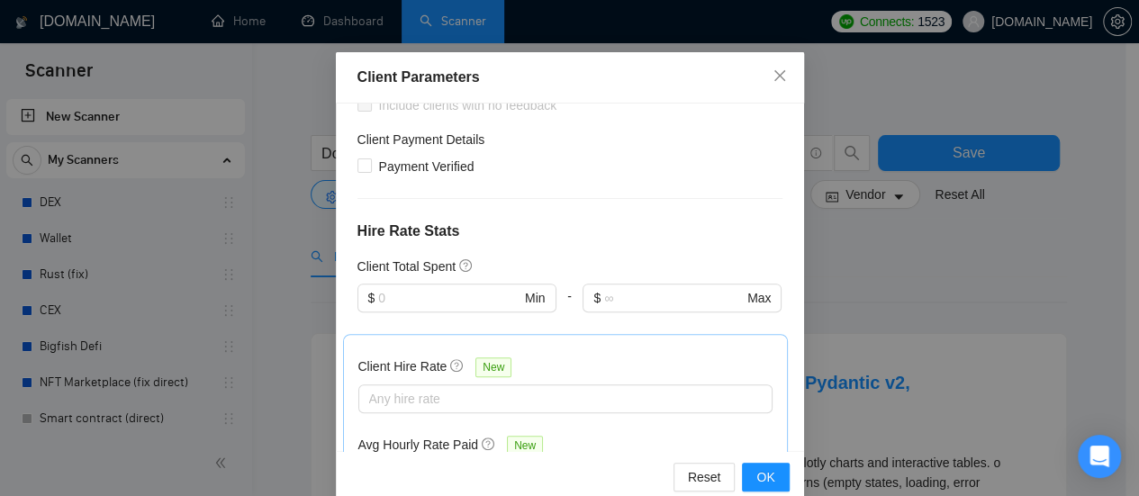
scroll to position [450, 0]
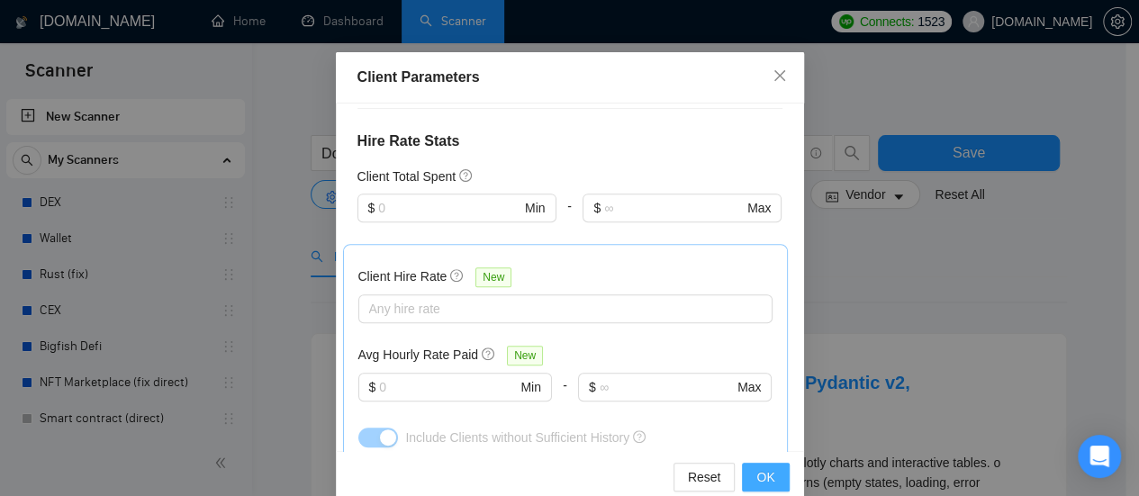
click at [763, 480] on span "OK" at bounding box center [765, 477] width 18 height 20
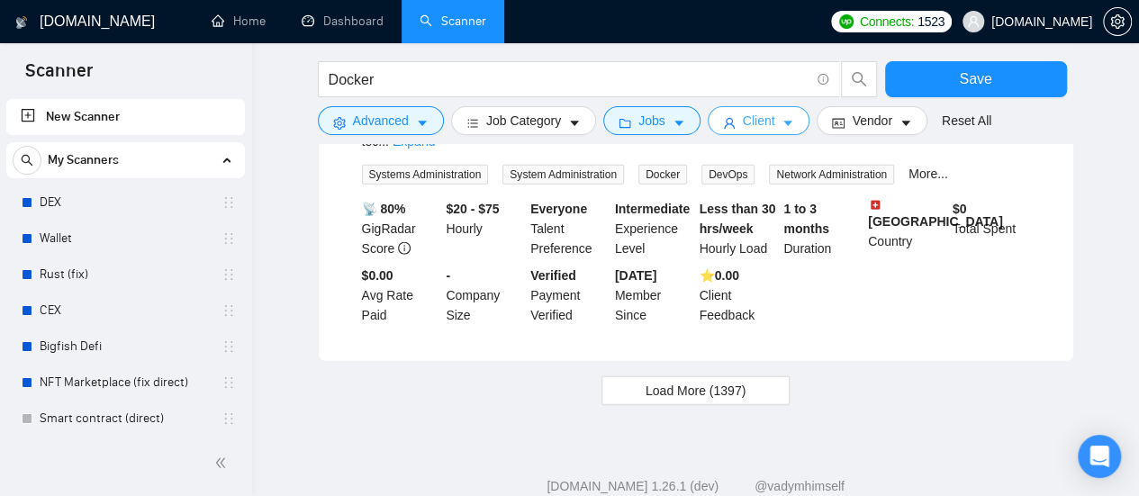
scroll to position [1986, 0]
drag, startPoint x: 704, startPoint y: 334, endPoint x: 891, endPoint y: 339, distance: 186.5
click at [704, 380] on span "Load More (1397)" at bounding box center [696, 390] width 100 height 20
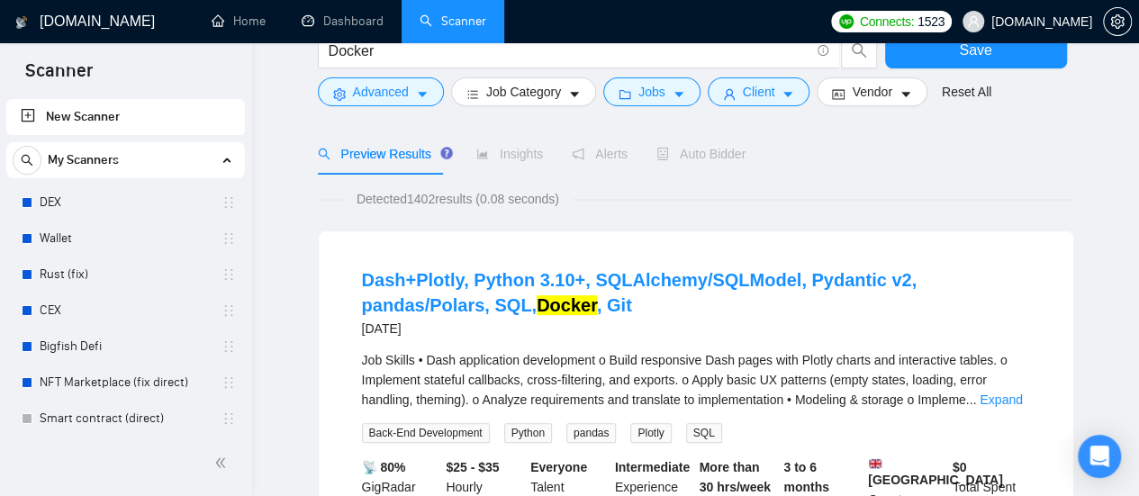
scroll to position [0, 0]
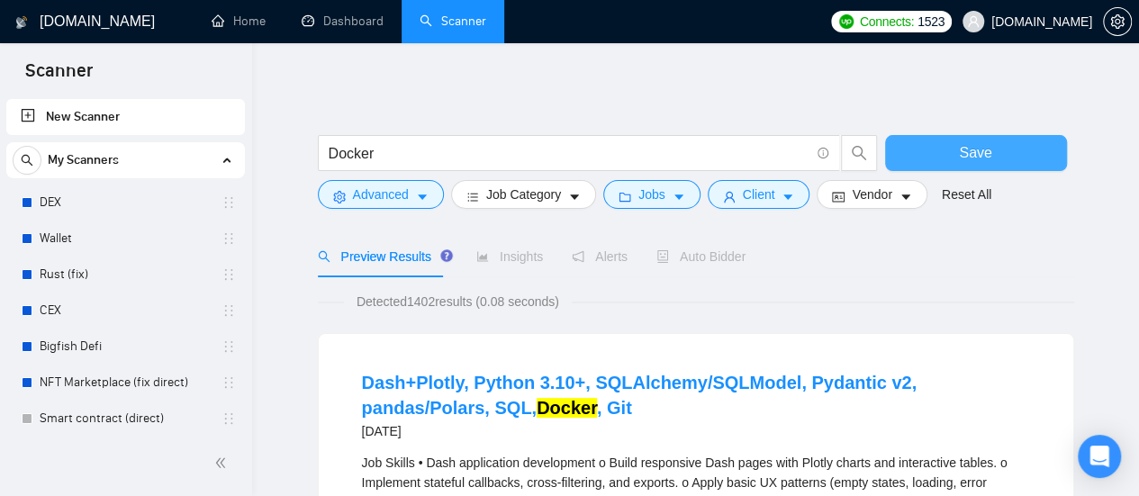
click at [978, 158] on span "Save" at bounding box center [975, 152] width 32 height 23
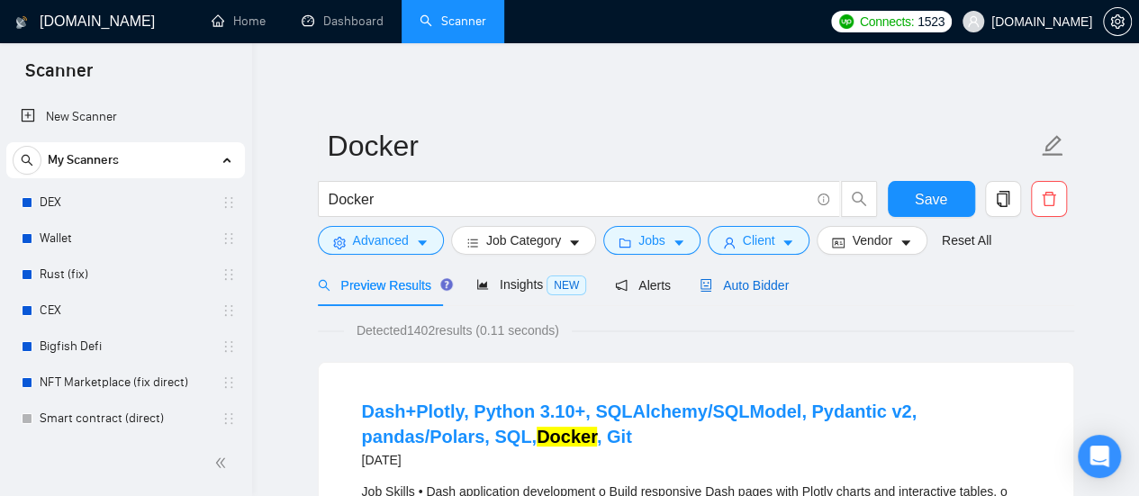
click at [753, 287] on span "Auto Bidder" at bounding box center [744, 285] width 89 height 14
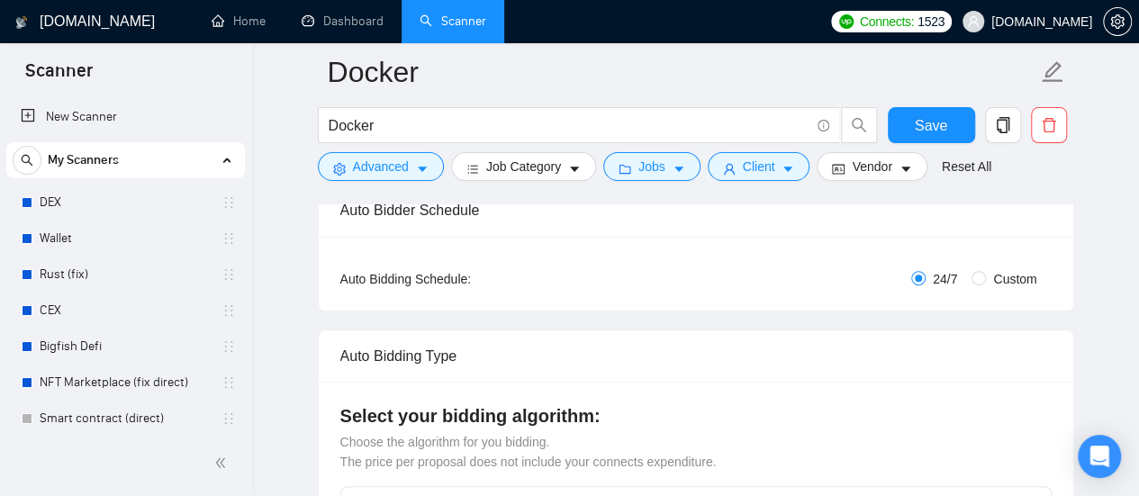
scroll to position [270, 0]
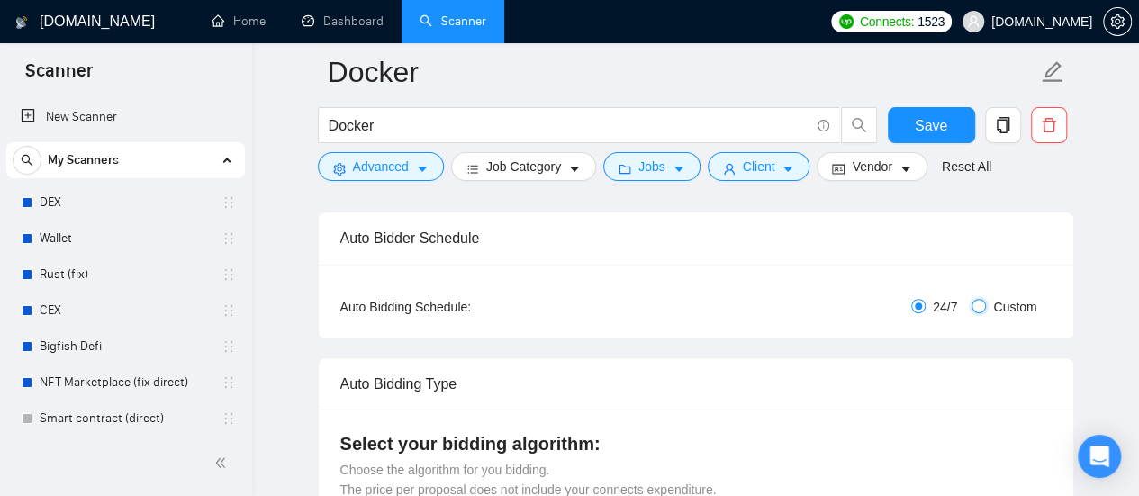
click at [978, 308] on input "Custom" at bounding box center [979, 306] width 14 height 14
radio input "true"
radio input "false"
checkbox input "true"
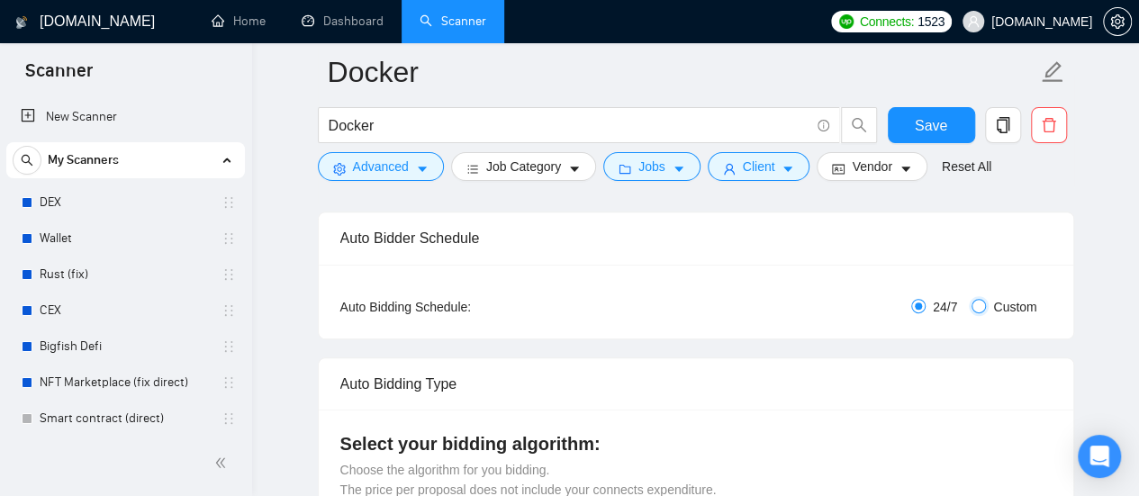
checkbox input "true"
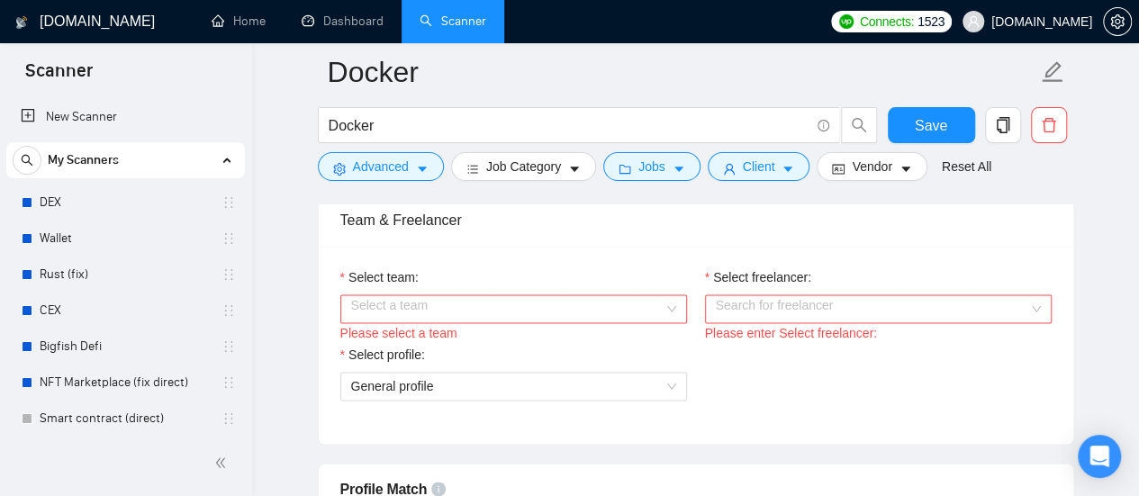
scroll to position [1171, 0]
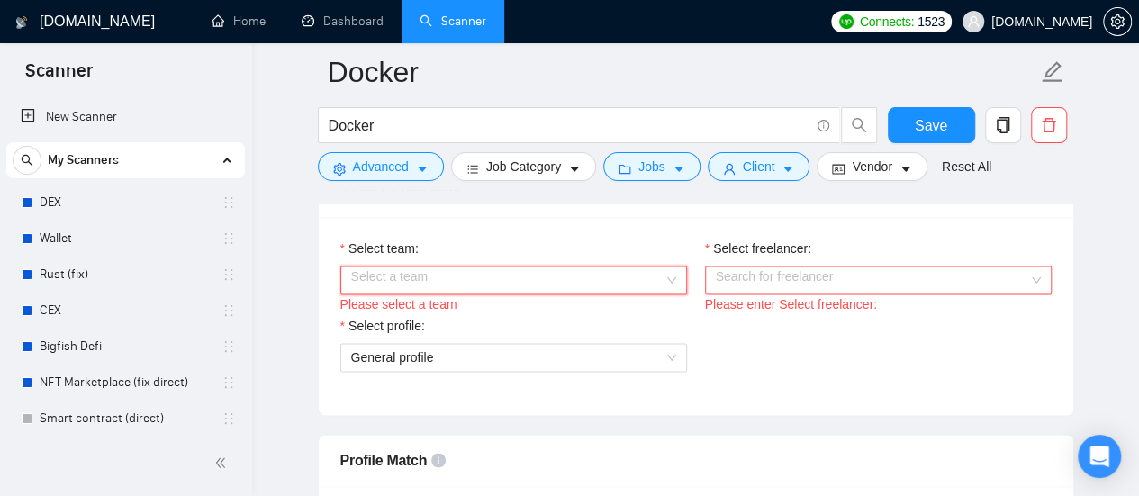
click at [574, 269] on input "Select team:" at bounding box center [507, 280] width 312 height 27
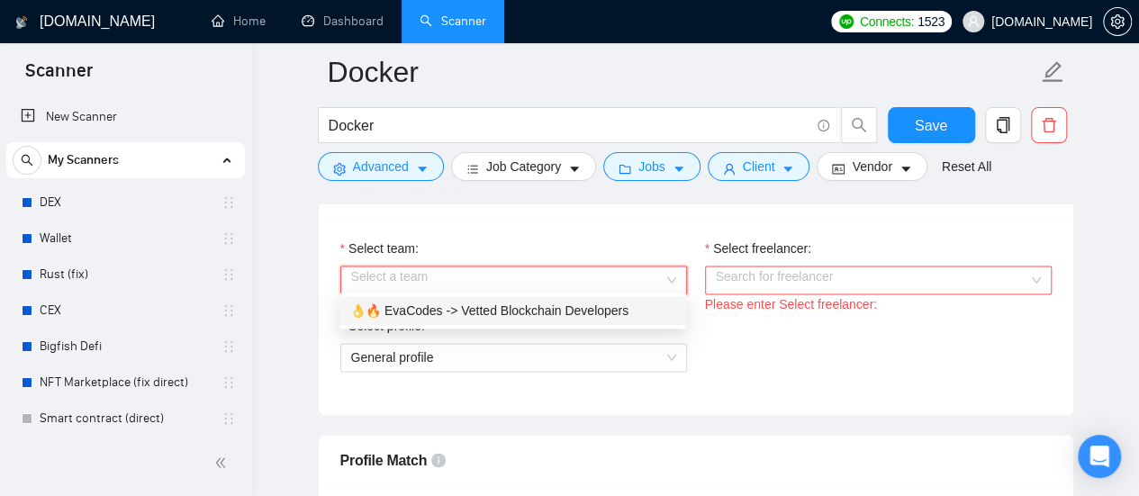
click at [475, 309] on div "👌🔥 EvaCodes -> Vetted Blockchain Developers" at bounding box center [512, 311] width 325 height 20
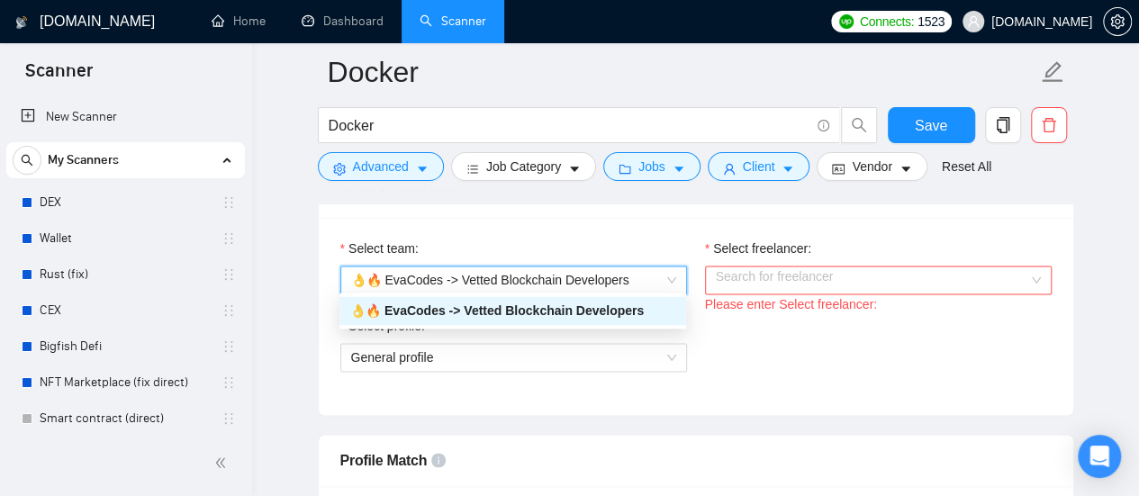
click at [774, 276] on input "Select freelancer:" at bounding box center [872, 280] width 312 height 27
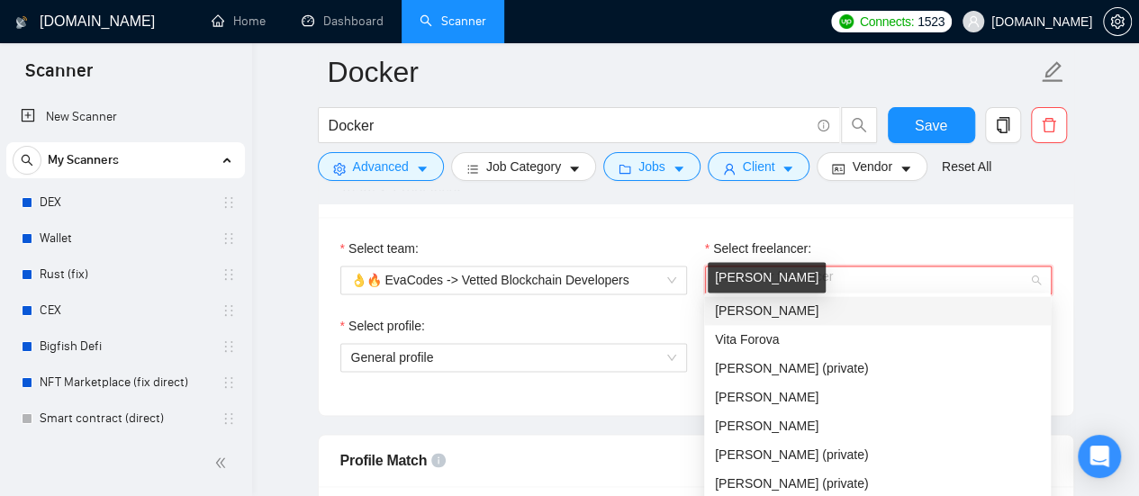
click at [770, 312] on span "[PERSON_NAME]" at bounding box center [767, 310] width 104 height 14
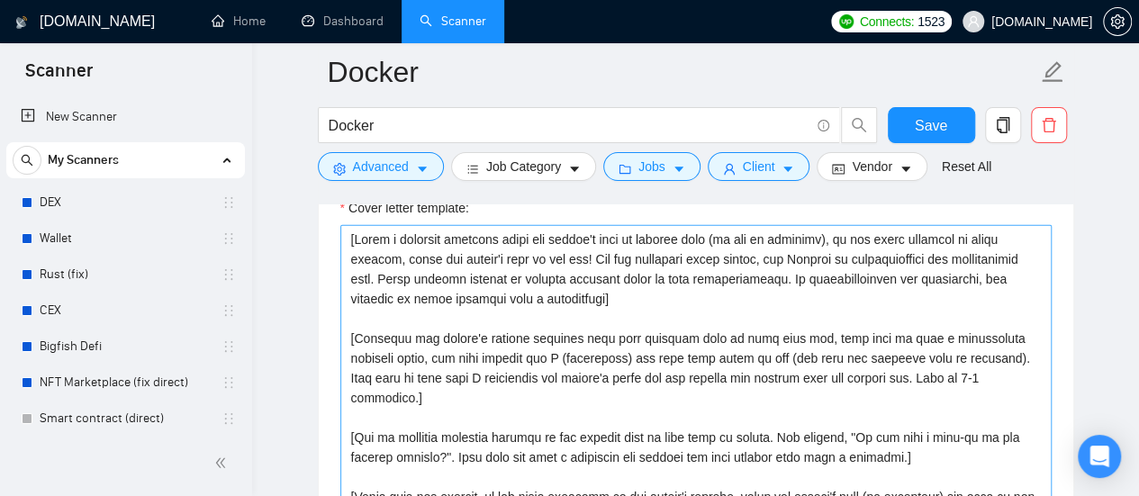
scroll to position [2251, 0]
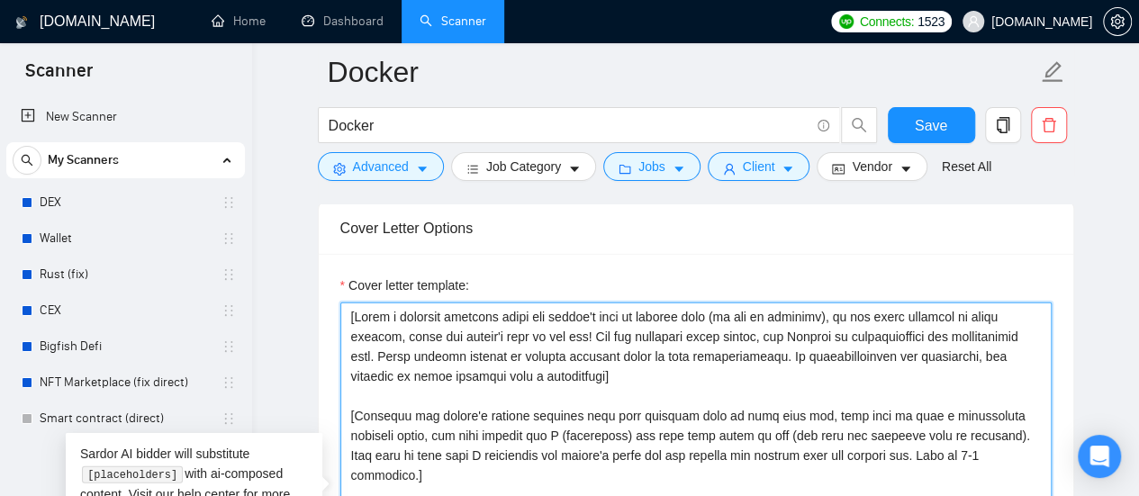
drag, startPoint x: 342, startPoint y: 312, endPoint x: 353, endPoint y: 314, distance: 11.0
click at [353, 314] on textarea "Cover letter template:" at bounding box center [695, 505] width 711 height 405
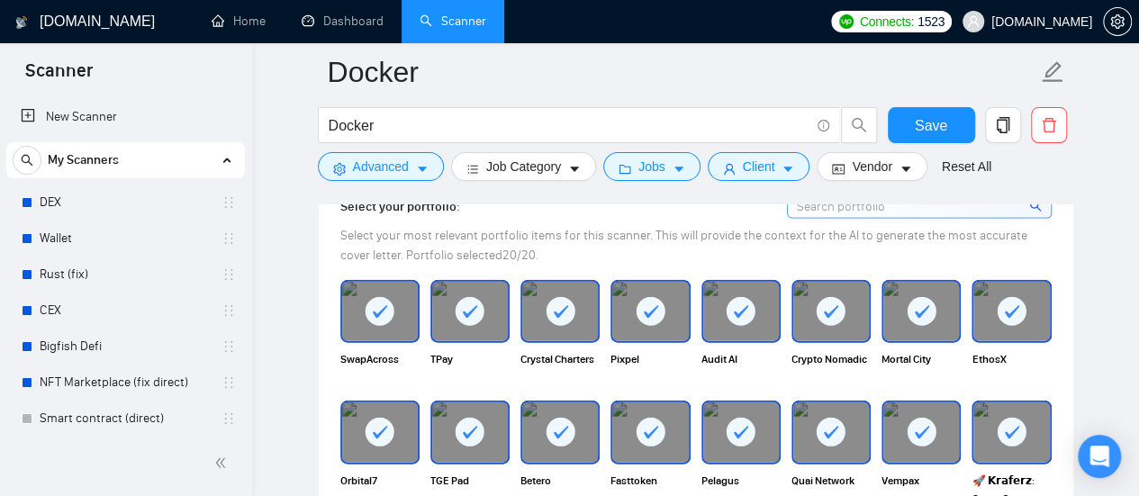
scroll to position [1891, 0]
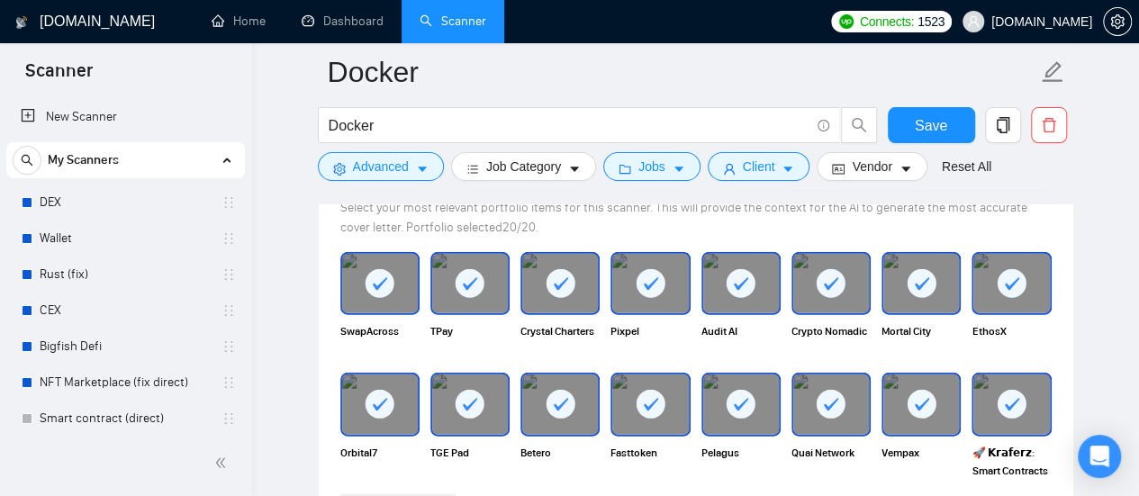
click at [661, 294] on div at bounding box center [650, 283] width 76 height 59
click at [746, 280] on rect at bounding box center [741, 283] width 29 height 29
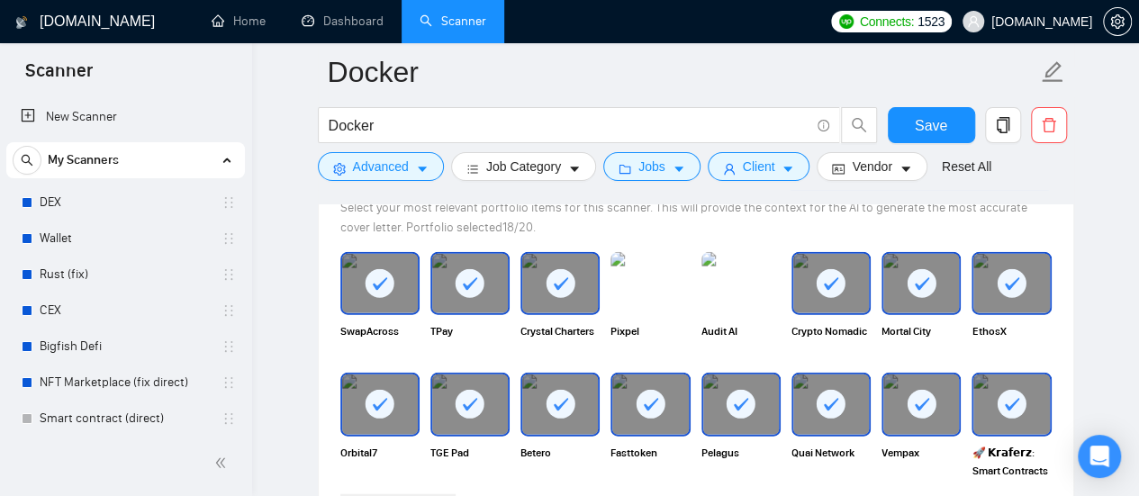
click at [846, 276] on div at bounding box center [831, 283] width 76 height 59
click at [572, 289] on icon at bounding box center [561, 284] width 30 height 30
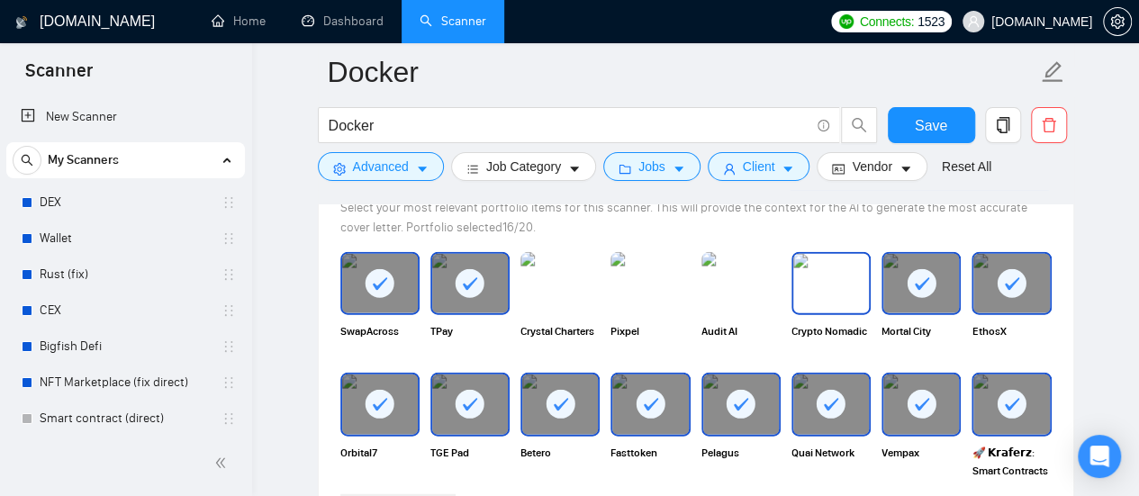
click at [852, 282] on img at bounding box center [831, 283] width 76 height 59
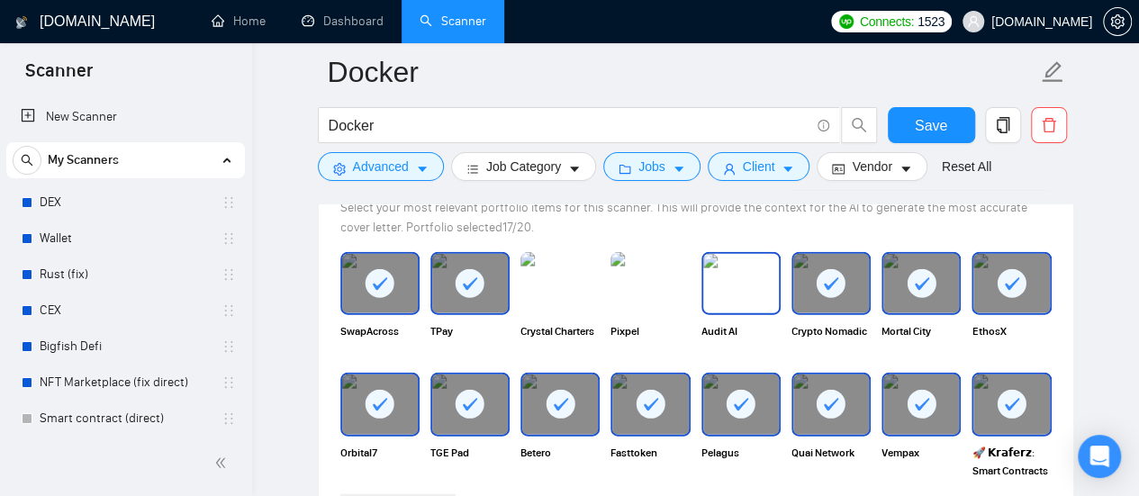
click at [746, 289] on img at bounding box center [741, 283] width 76 height 59
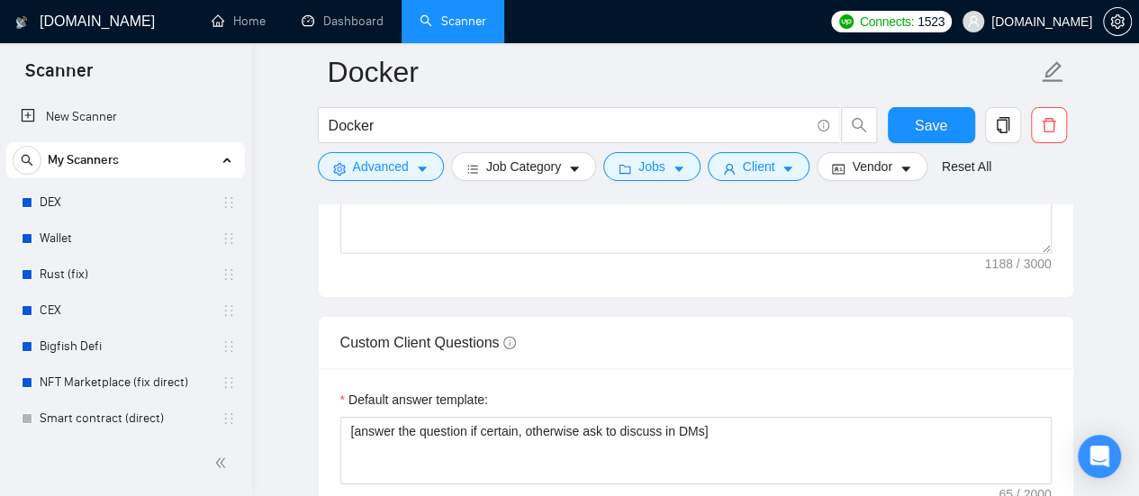
scroll to position [2791, 0]
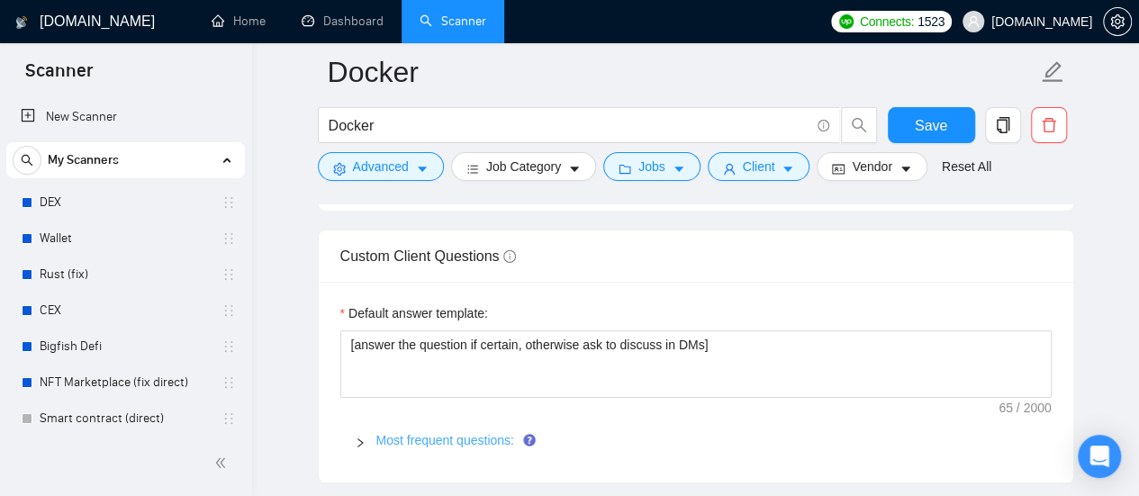
click at [465, 433] on link "Most frequent questions:" at bounding box center [445, 440] width 138 height 14
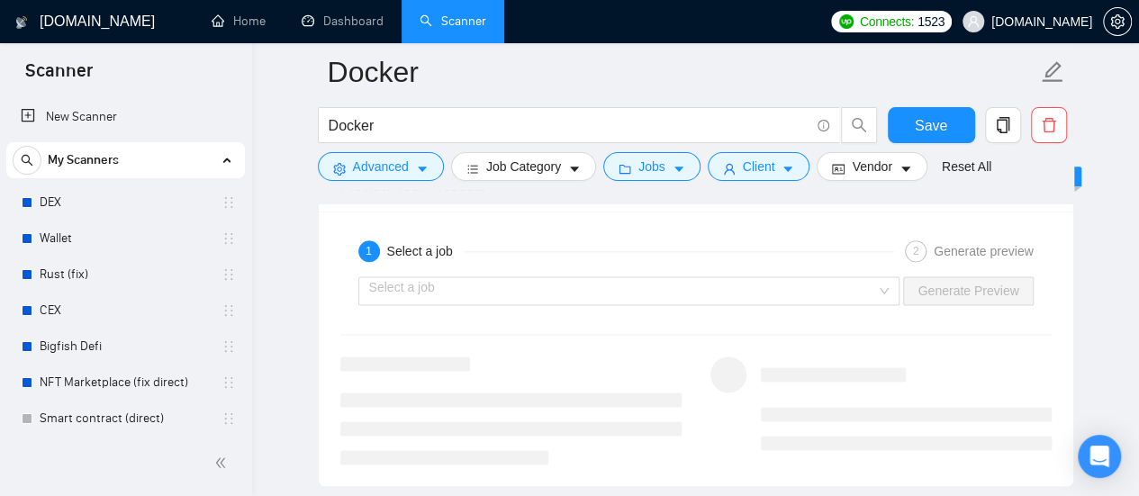
scroll to position [4412, 0]
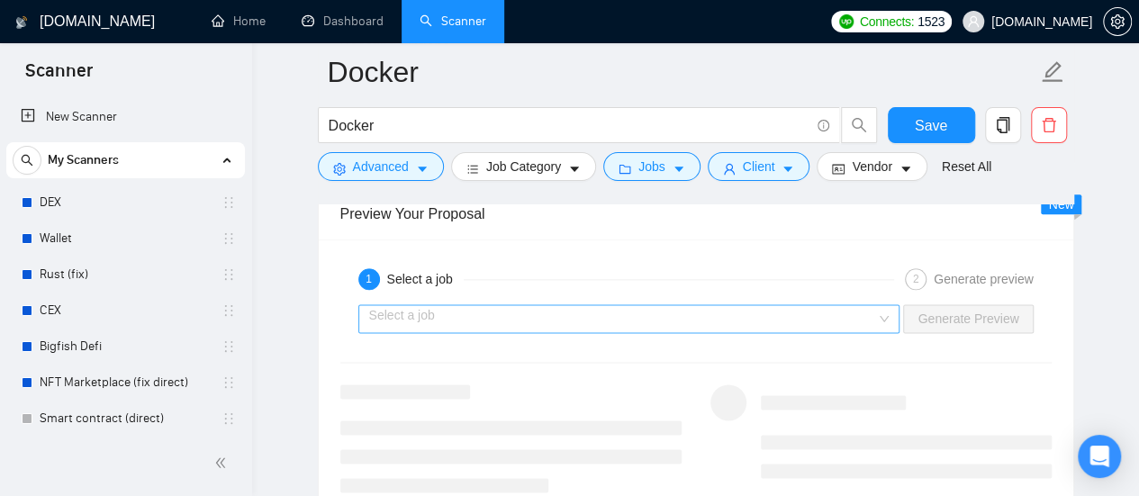
click at [614, 309] on input "search" at bounding box center [623, 318] width 508 height 27
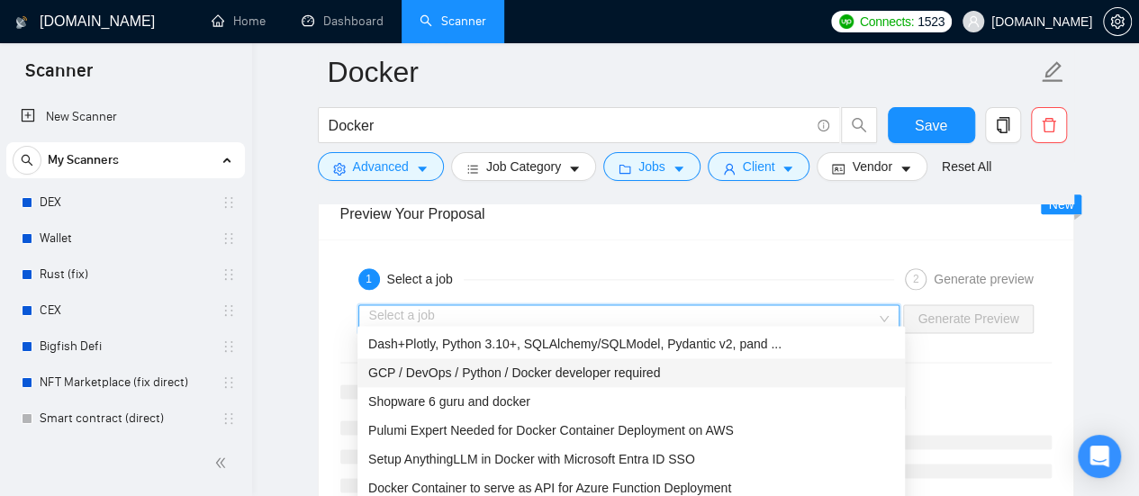
click at [589, 372] on span "GCP / DevOps / Python / Docker developer required" at bounding box center [514, 373] width 292 height 14
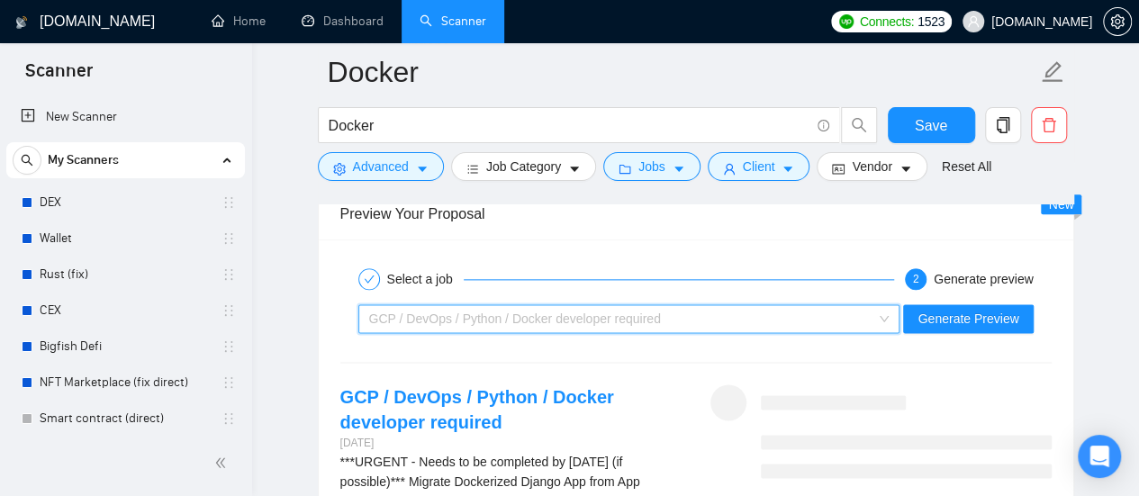
click at [626, 312] on span "GCP / DevOps / Python / Docker developer required" at bounding box center [515, 319] width 292 height 14
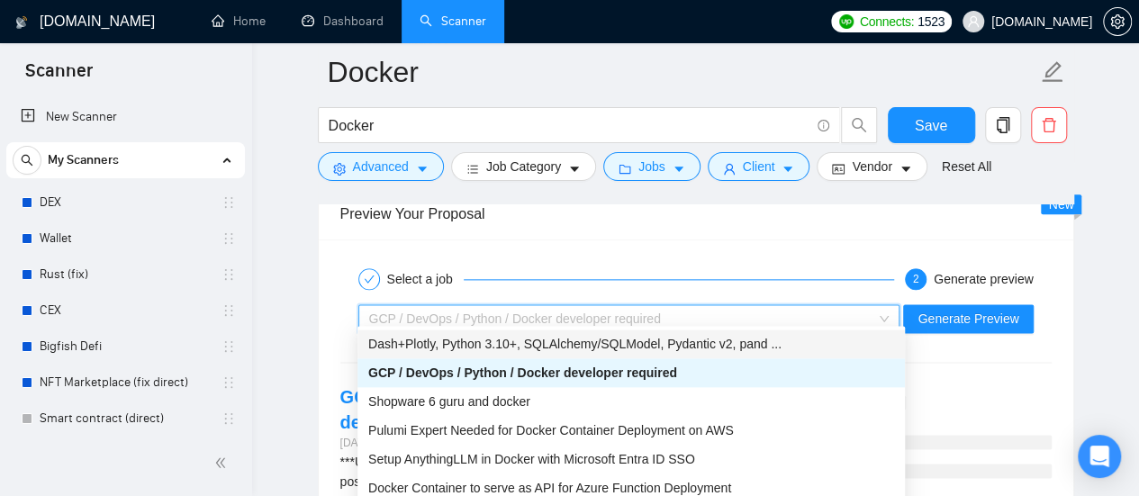
click at [503, 346] on span "Dash+Plotly, Python 3.10+, SQLAlchemy/SQLModel, Pydantic v2, pand ..." at bounding box center [574, 344] width 413 height 14
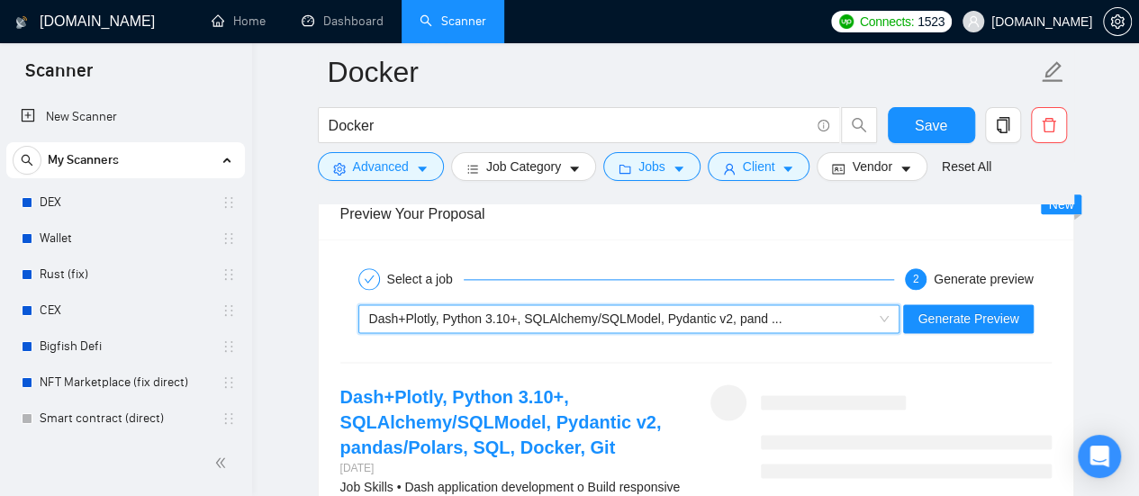
click at [574, 312] on span "Dash+Plotly, Python 3.10+, SQLAlchemy/SQLModel, Pydantic v2, pand ..." at bounding box center [575, 319] width 413 height 14
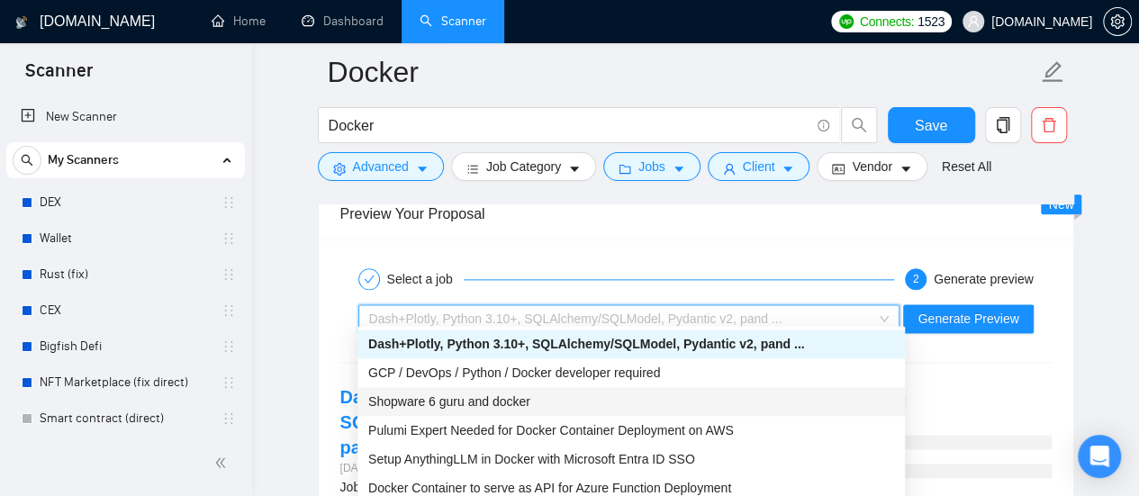
scroll to position [59, 0]
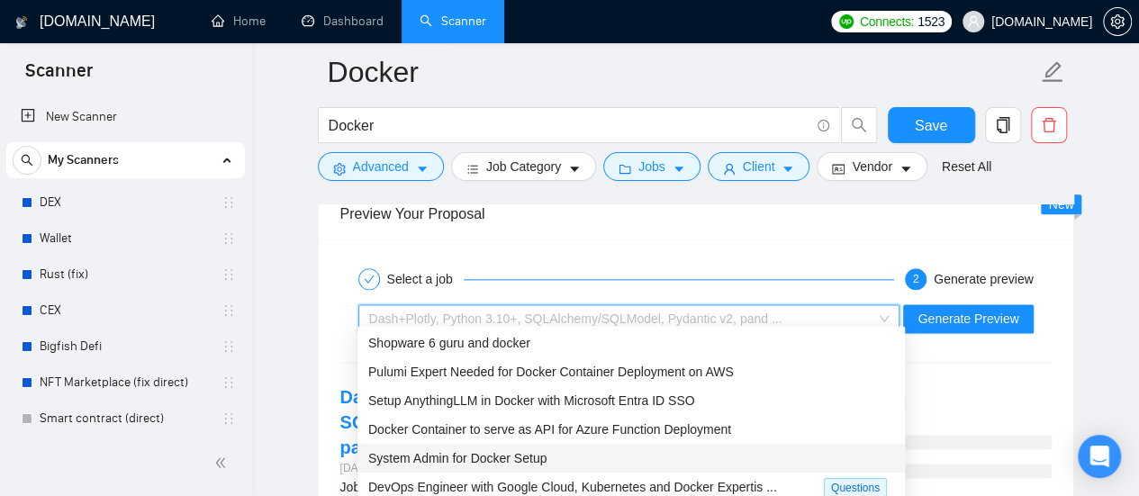
click at [430, 460] on span "System Admin for Docker Setup" at bounding box center [457, 458] width 178 height 14
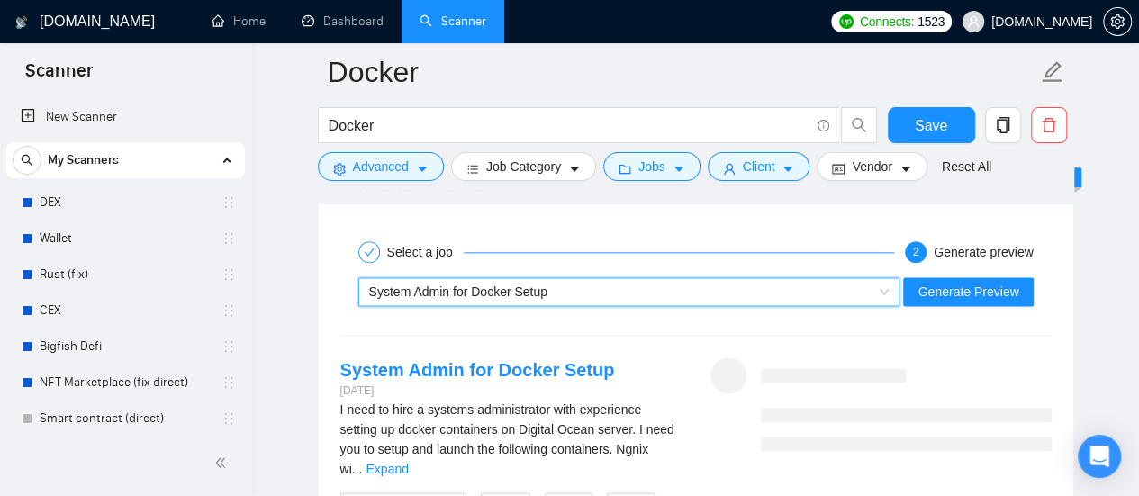
scroll to position [4412, 0]
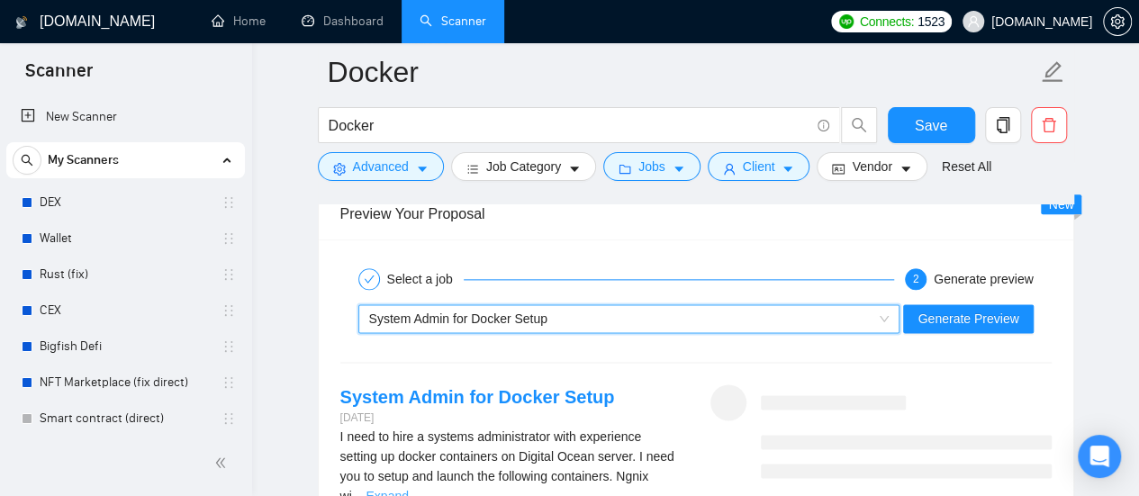
click at [408, 489] on link "Expand" at bounding box center [387, 496] width 42 height 14
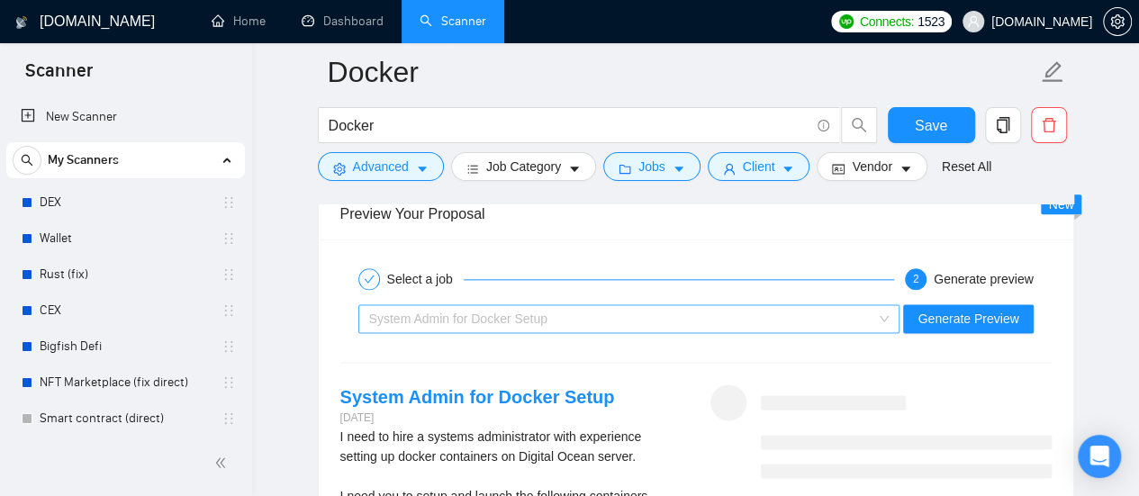
click at [765, 311] on div "System Admin for Docker Setup" at bounding box center [621, 318] width 504 height 27
drag, startPoint x: 358, startPoint y: 26, endPoint x: 647, endPoint y: 102, distance: 297.9
click at [358, 26] on link "Dashboard" at bounding box center [343, 21] width 82 height 15
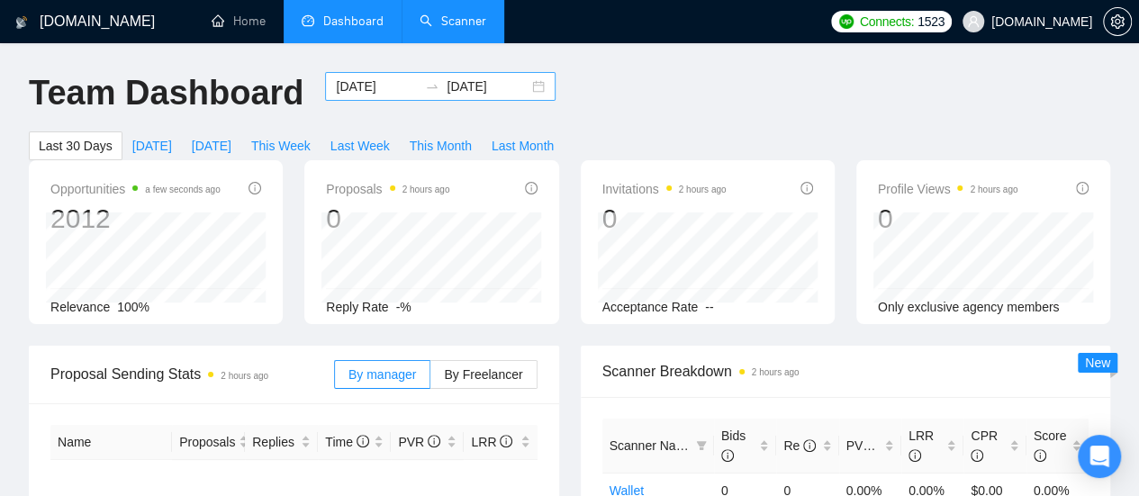
click at [374, 87] on input "[DATE]" at bounding box center [377, 87] width 82 height 20
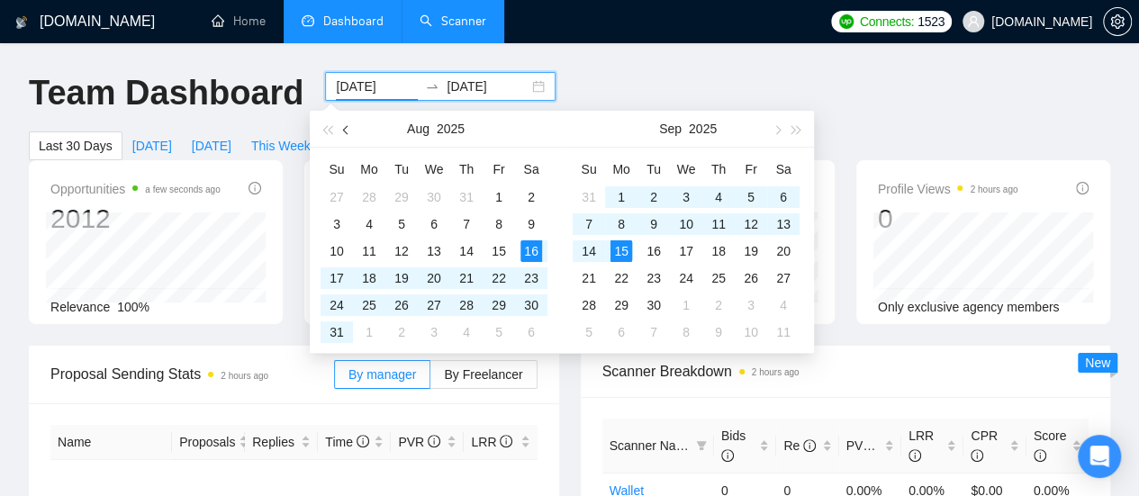
click at [349, 129] on span "button" at bounding box center [347, 129] width 9 height 9
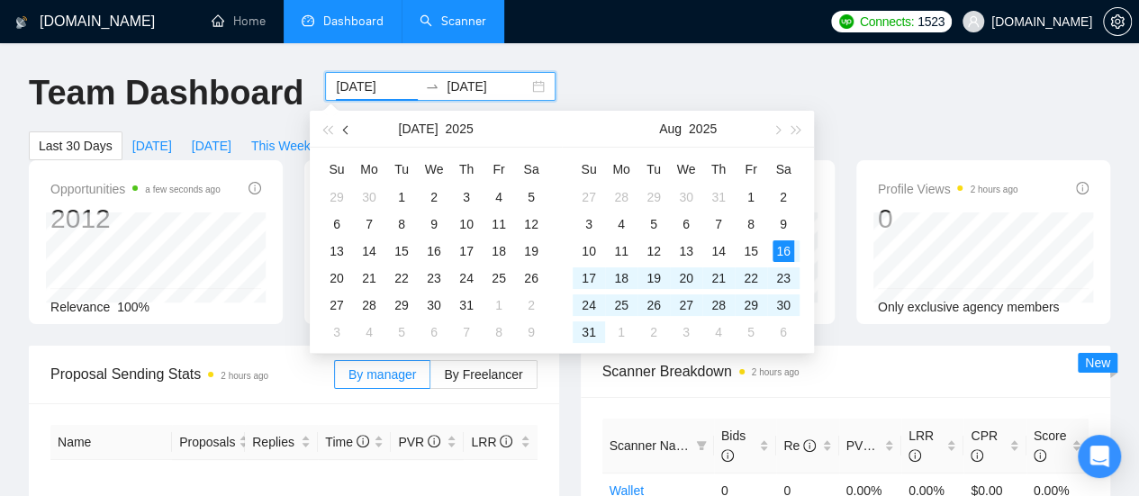
click at [349, 129] on span "button" at bounding box center [347, 129] width 9 height 9
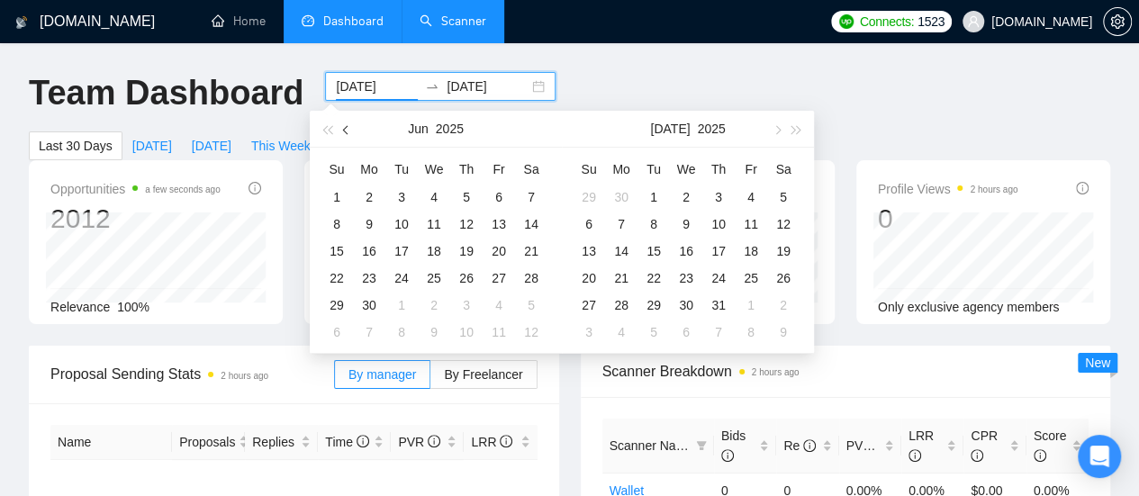
click at [350, 129] on button "button" at bounding box center [347, 129] width 20 height 36
click at [351, 129] on button "button" at bounding box center [347, 129] width 20 height 36
click at [345, 129] on span "button" at bounding box center [347, 129] width 9 height 9
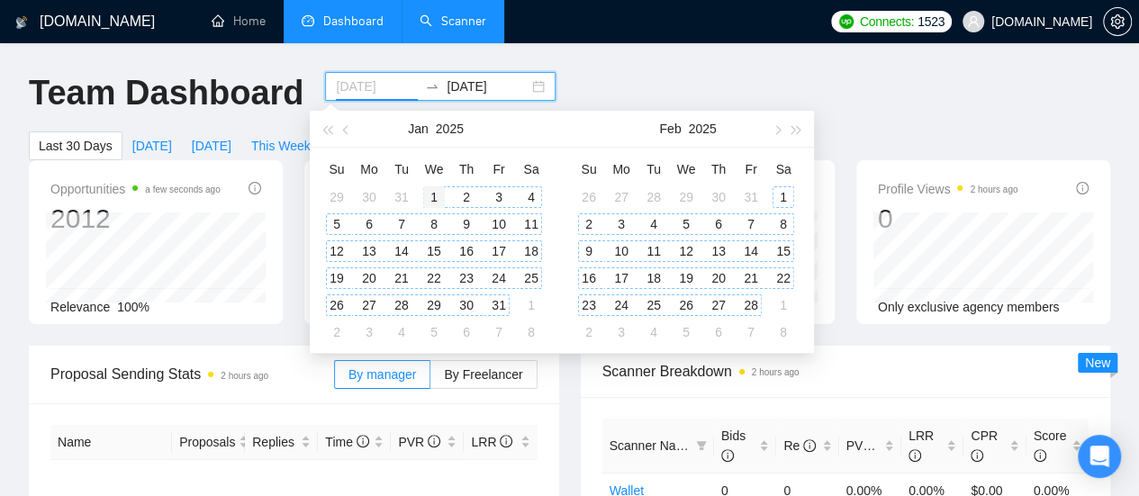
type input "[DATE]"
click at [434, 202] on div "1" at bounding box center [434, 197] width 22 height 22
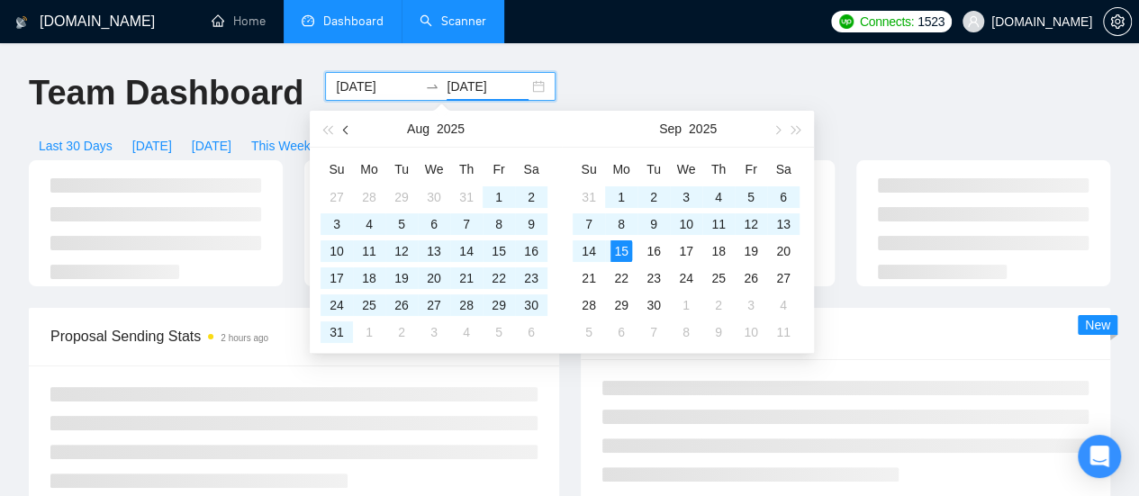
click at [345, 135] on button "button" at bounding box center [347, 129] width 20 height 36
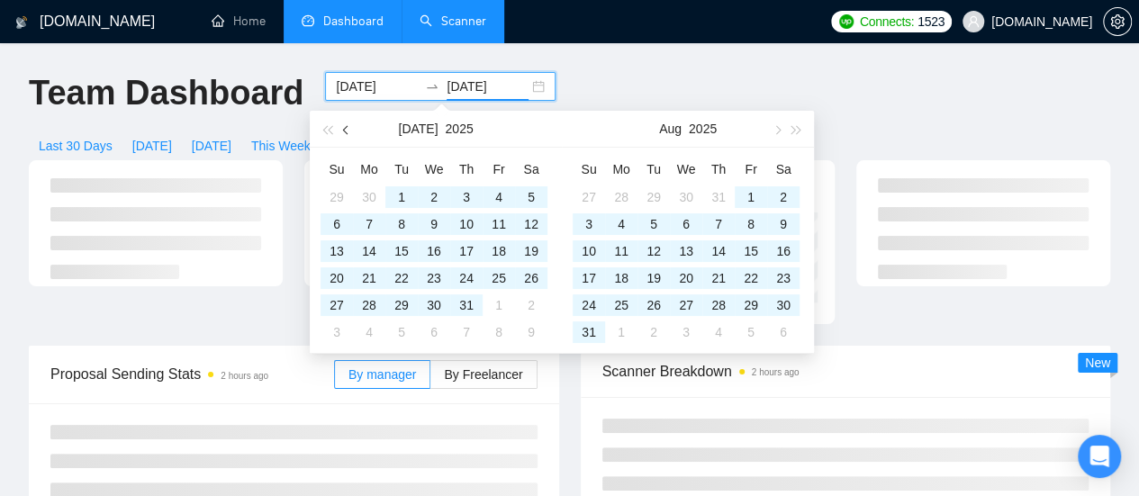
click at [345, 135] on button "button" at bounding box center [347, 129] width 20 height 36
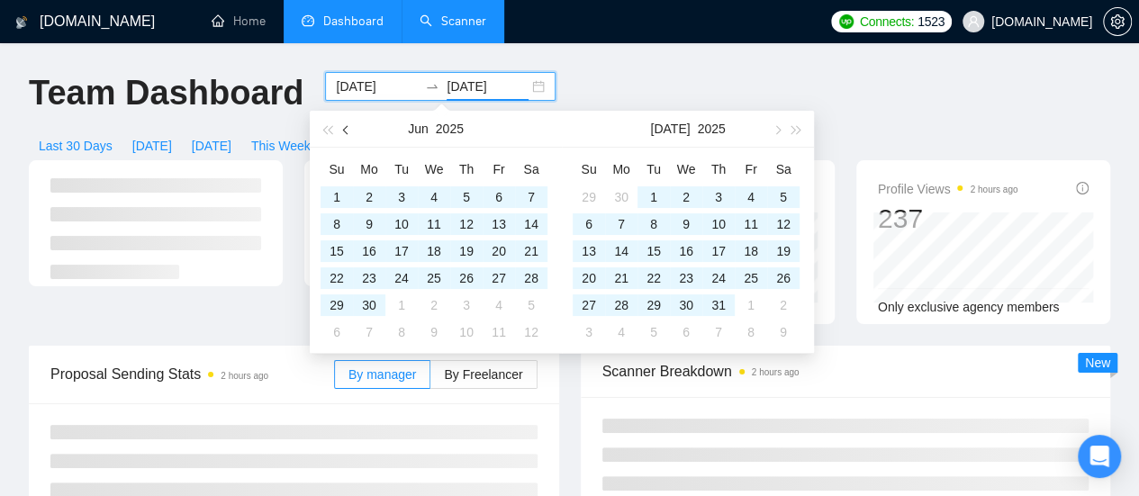
click at [345, 135] on button "button" at bounding box center [347, 129] width 20 height 36
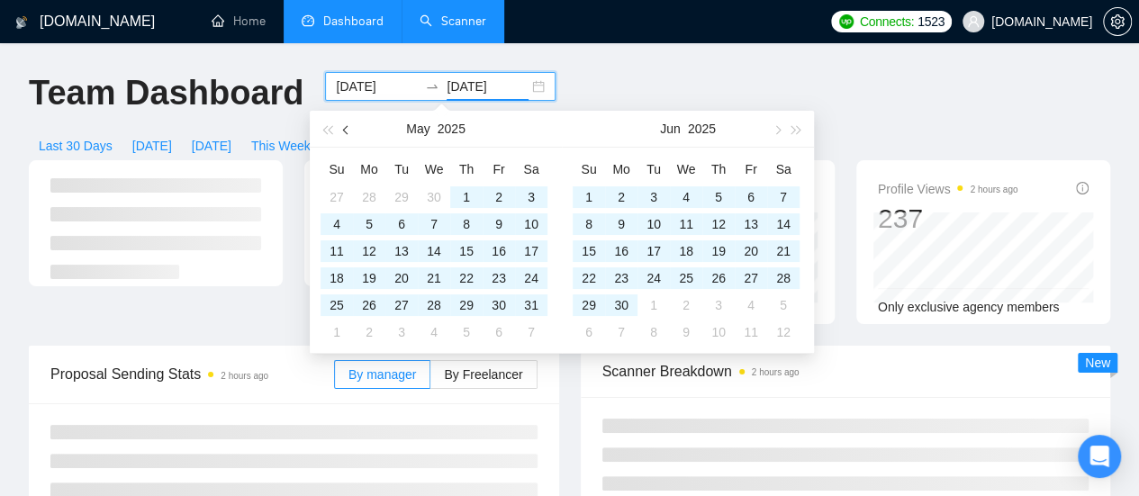
click at [345, 135] on button "button" at bounding box center [347, 129] width 20 height 36
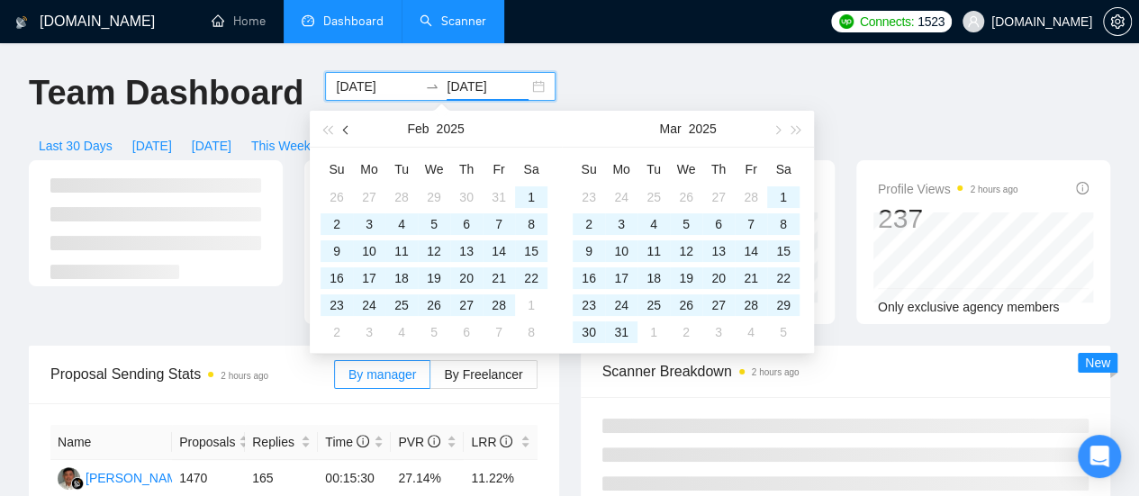
click at [345, 135] on button "button" at bounding box center [347, 129] width 20 height 36
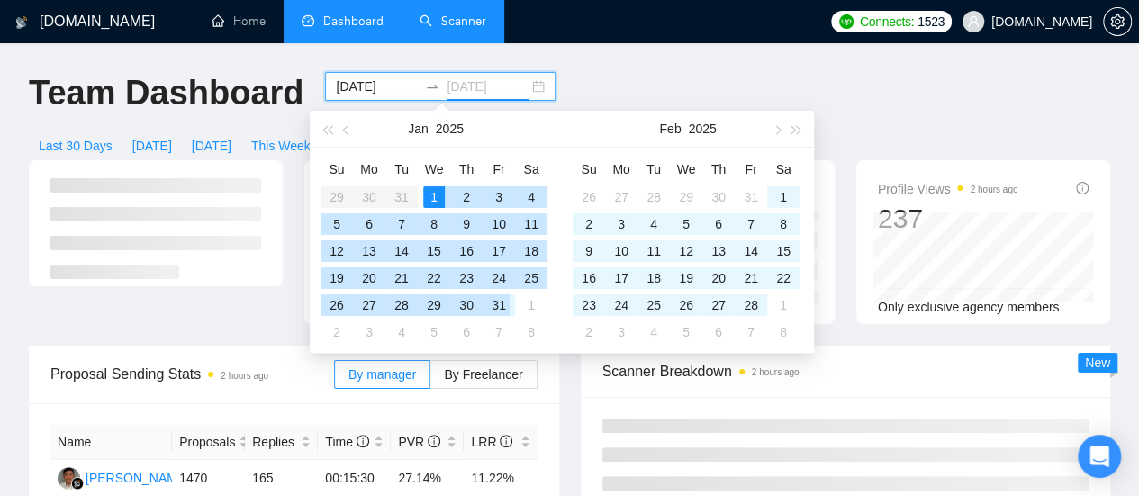
click at [500, 303] on div "31" at bounding box center [499, 305] width 22 height 22
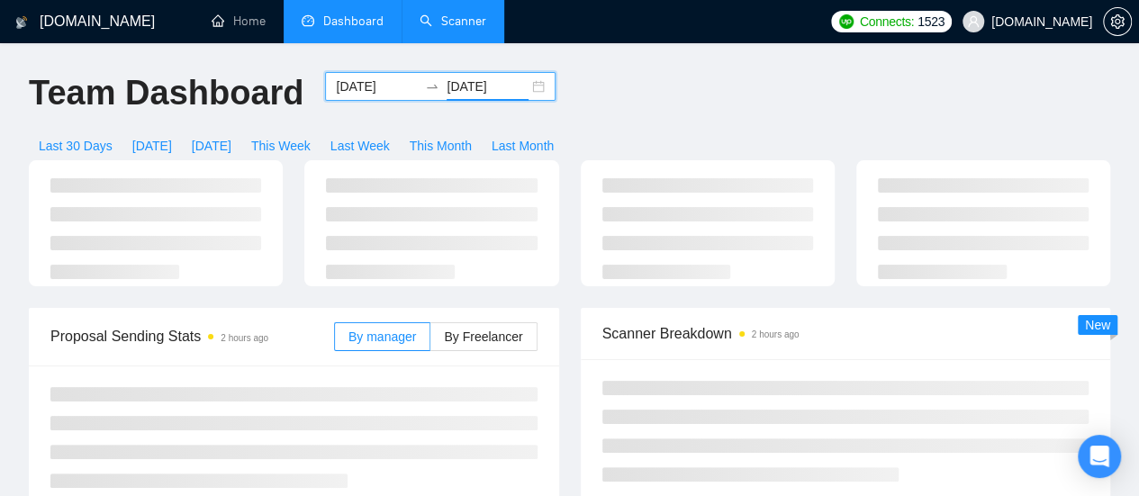
type input "[DATE]"
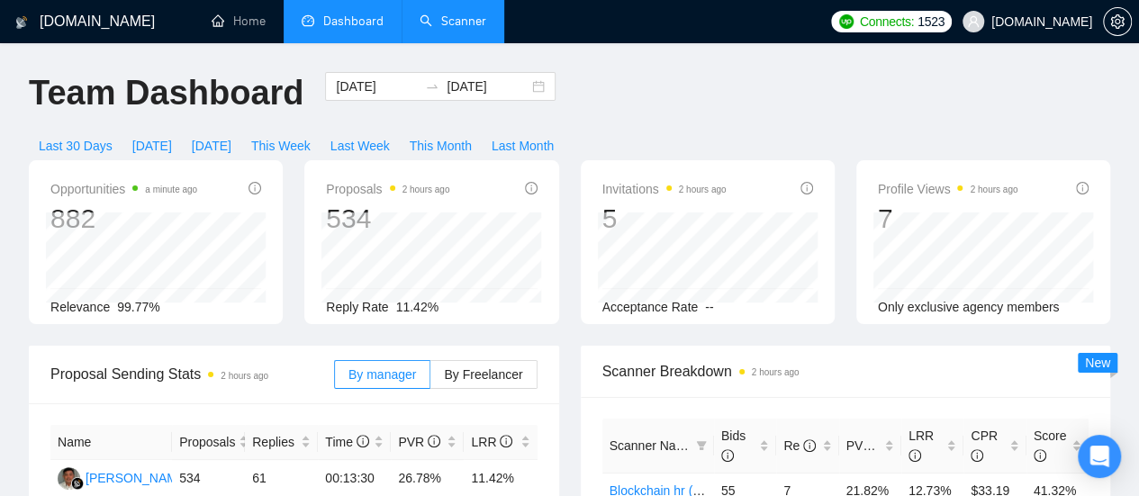
click at [573, 219] on div "Invitations 2 hours ago 5 Acceptance Rate --" at bounding box center [708, 242] width 276 height 164
click at [562, 131] on div "Last 30 Days [DATE] [DATE] This Week Last Week This Month Last Month" at bounding box center [296, 145] width 556 height 29
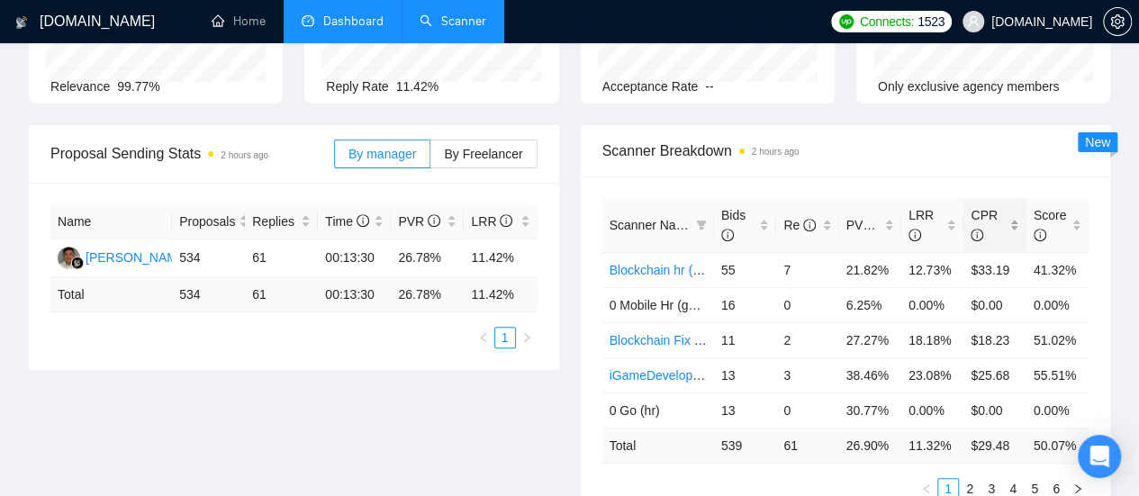
scroll to position [180, 0]
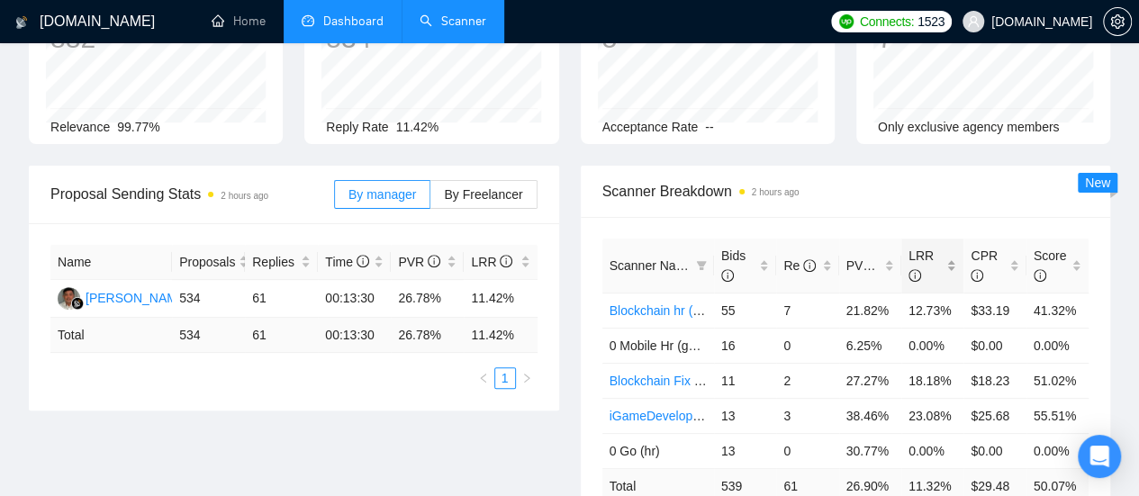
click at [936, 246] on span "LRR" at bounding box center [926, 266] width 34 height 40
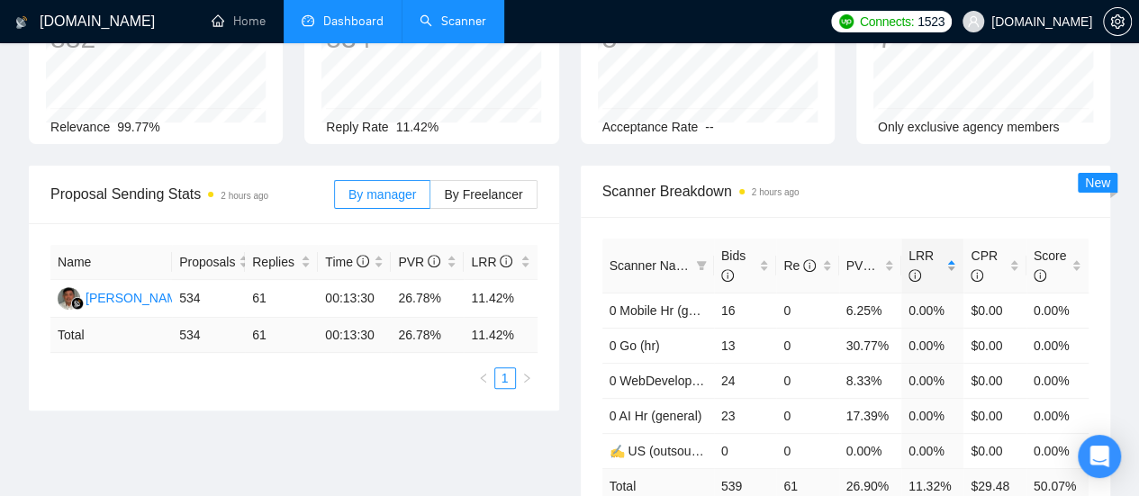
click at [936, 246] on span "LRR" at bounding box center [926, 266] width 34 height 40
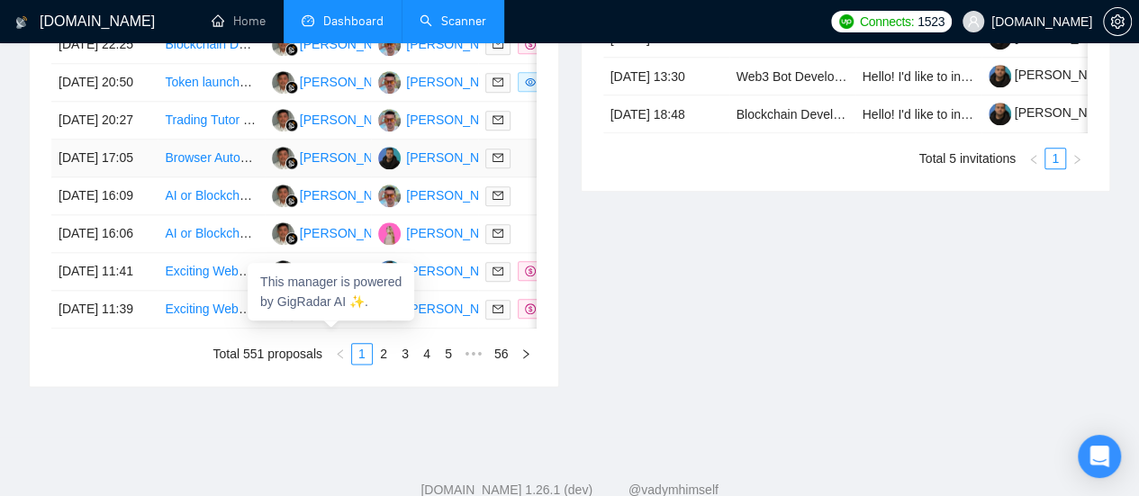
scroll to position [900, 0]
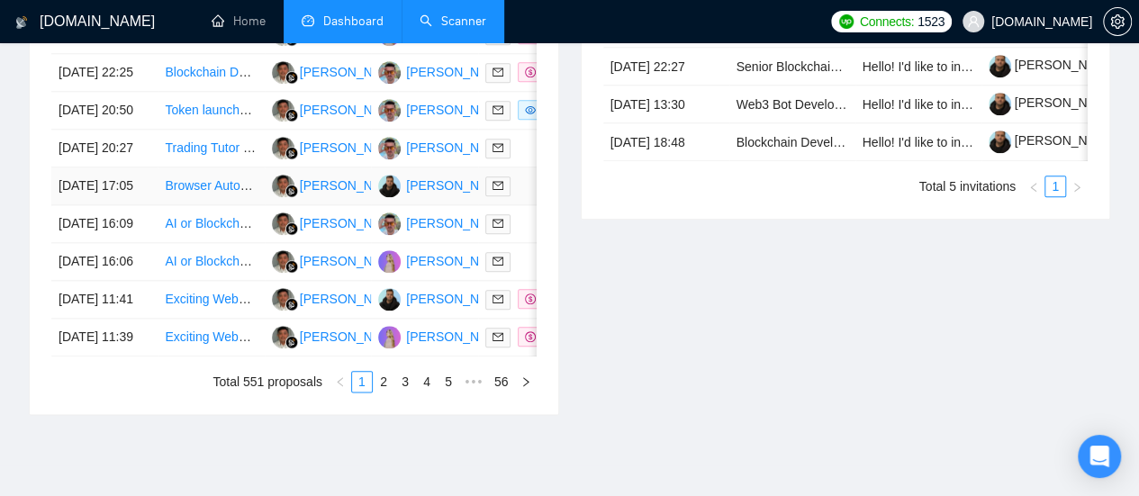
click at [209, 193] on link "Browser Automation Platform Needed (Fulltime / Large Project)" at bounding box center [341, 185] width 352 height 14
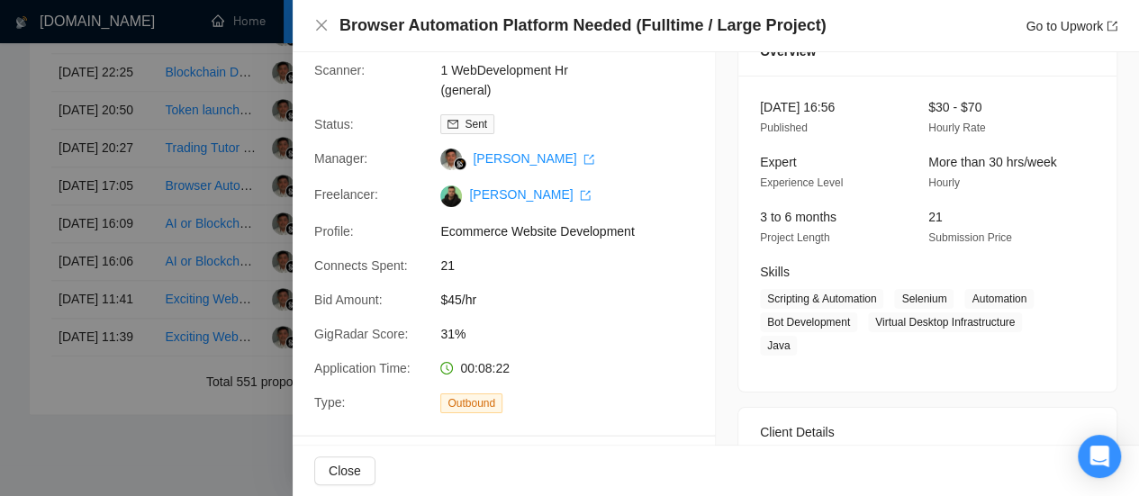
scroll to position [90, 0]
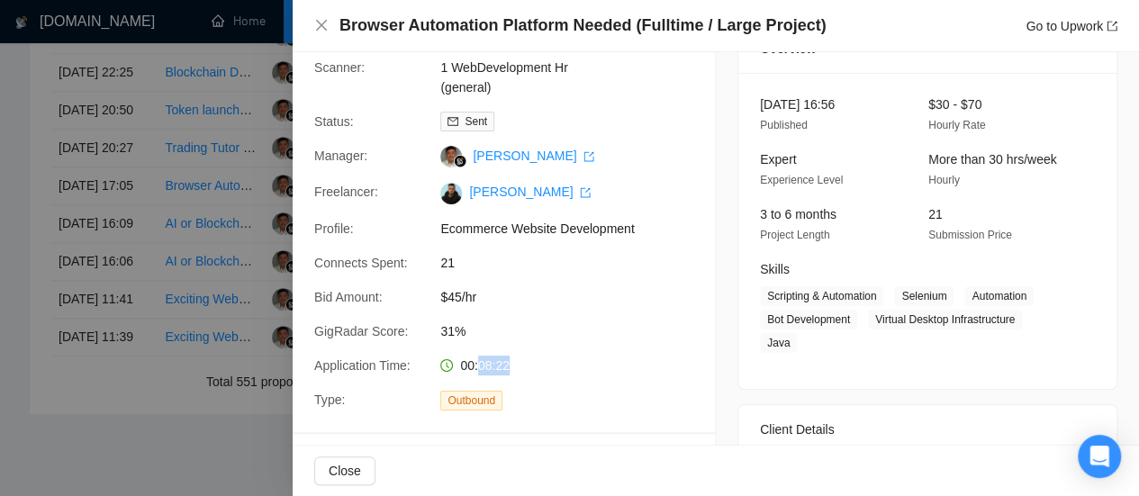
drag, startPoint x: 474, startPoint y: 367, endPoint x: 504, endPoint y: 371, distance: 30.8
click at [504, 371] on span "00:08:22" at bounding box center [485, 365] width 50 height 14
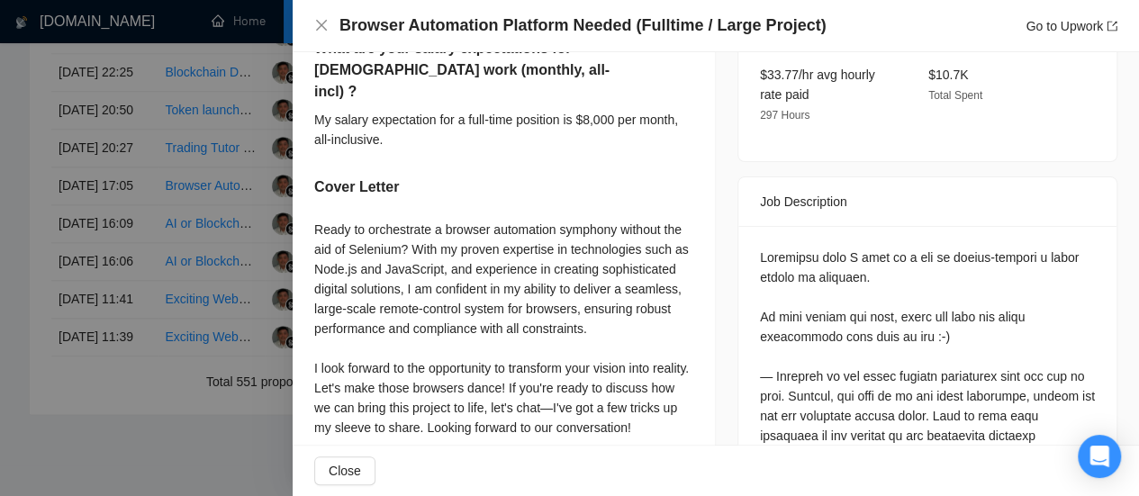
scroll to position [450, 0]
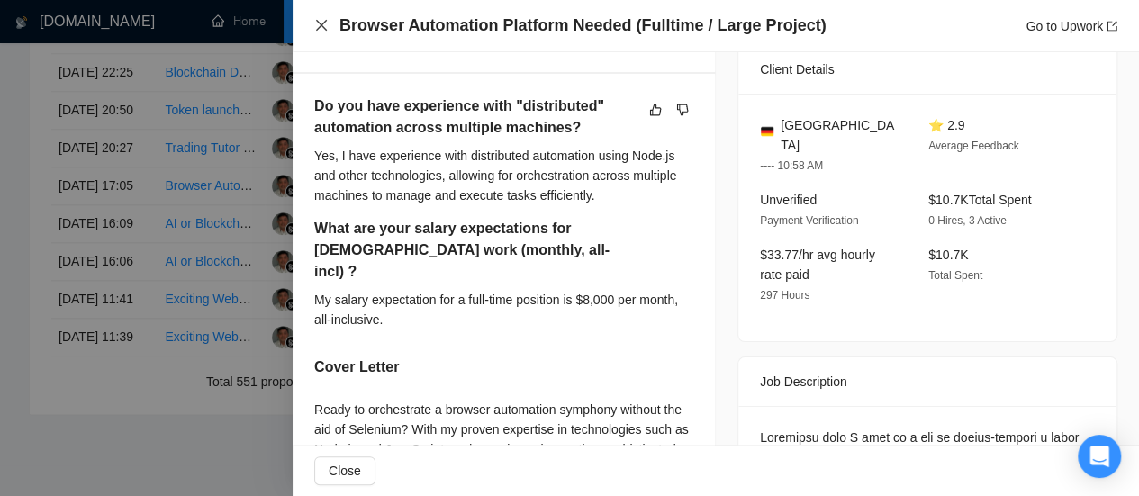
click at [319, 23] on icon "close" at bounding box center [321, 25] width 14 height 14
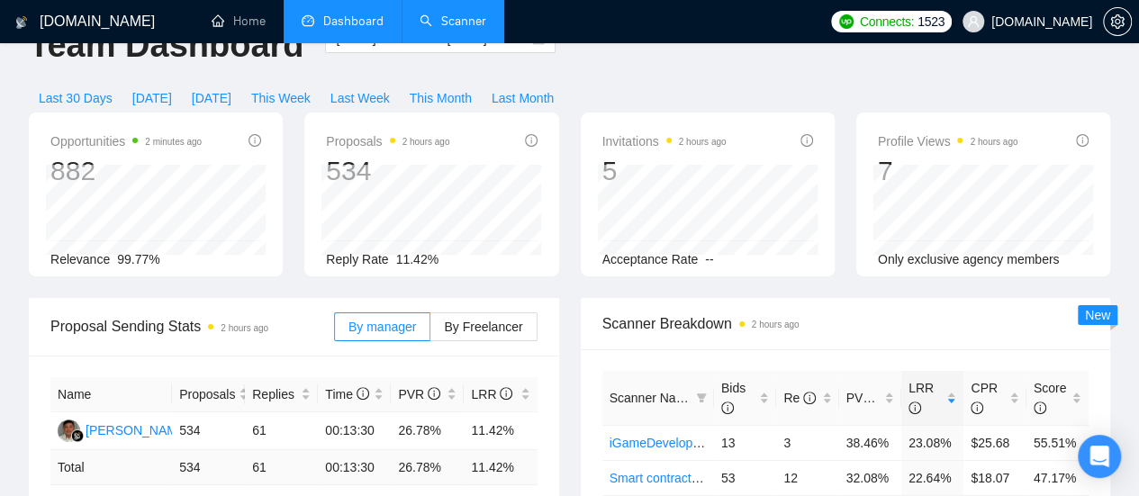
scroll to position [0, 0]
